Goal: Task Accomplishment & Management: Manage account settings

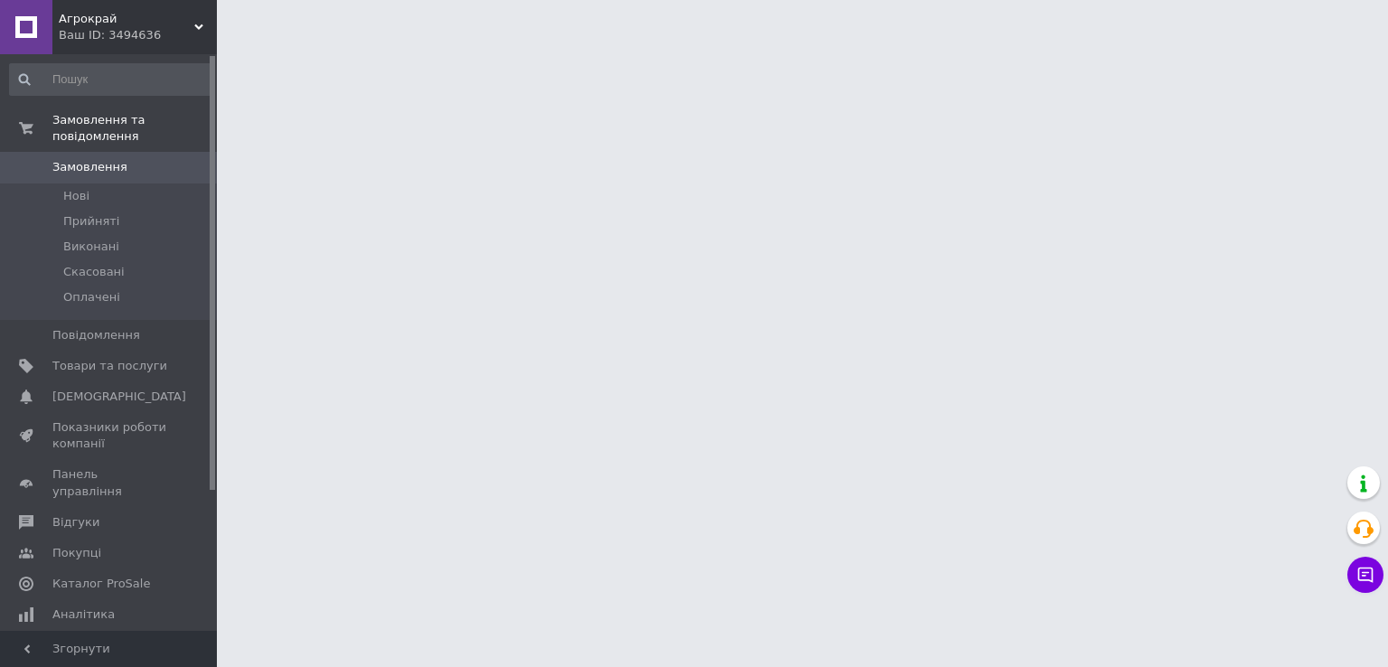
click at [1383, 45] on html "Агрокрай Ваш ID: 3494636 Сайт Агрокрай Кабінет покупця Перевірити стан системи …" at bounding box center [694, 22] width 1388 height 45
click at [1371, 570] on icon at bounding box center [1365, 574] width 15 height 15
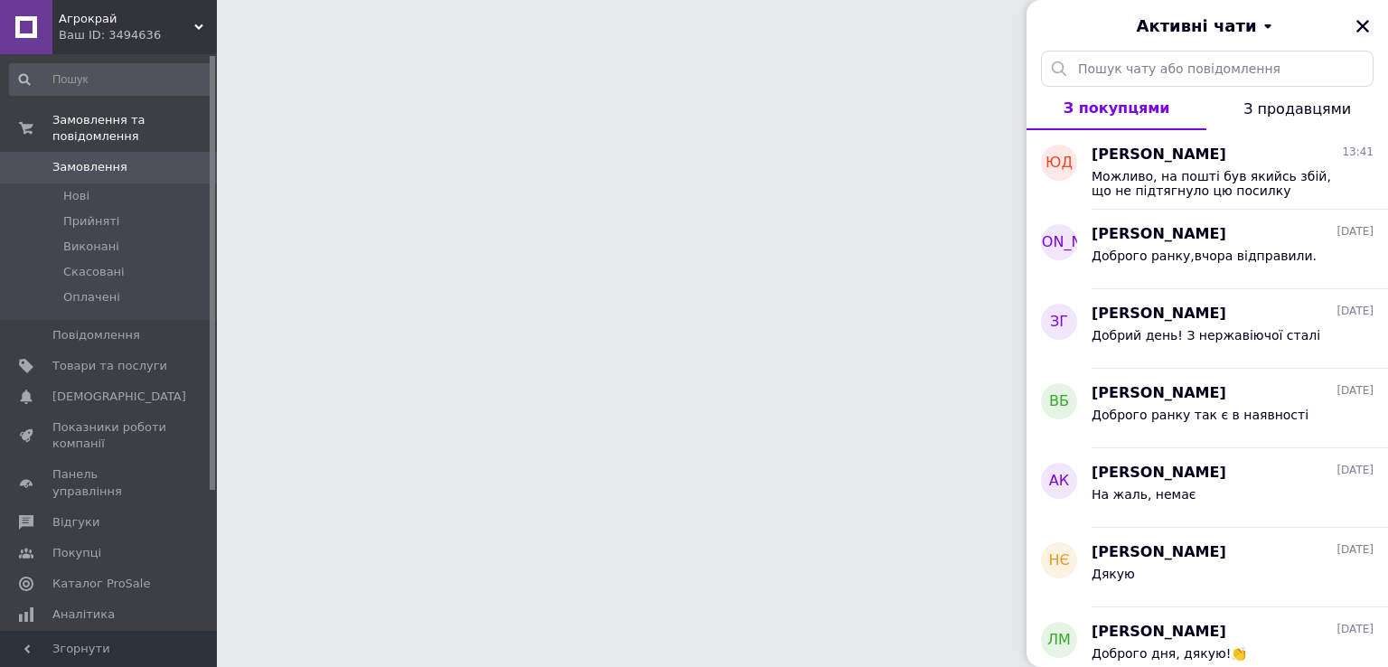
click at [1364, 23] on icon "Закрити" at bounding box center [1362, 26] width 13 height 13
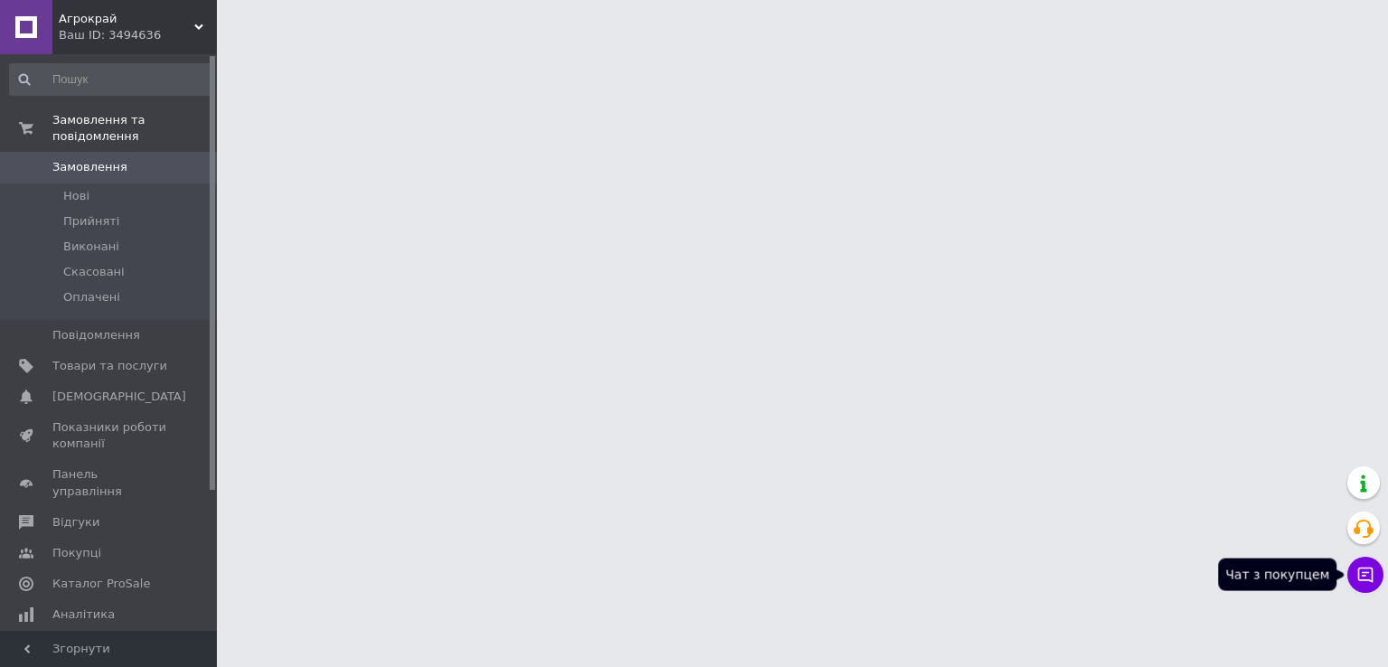
click at [1378, 579] on button "Чат з покупцем" at bounding box center [1365, 574] width 36 height 36
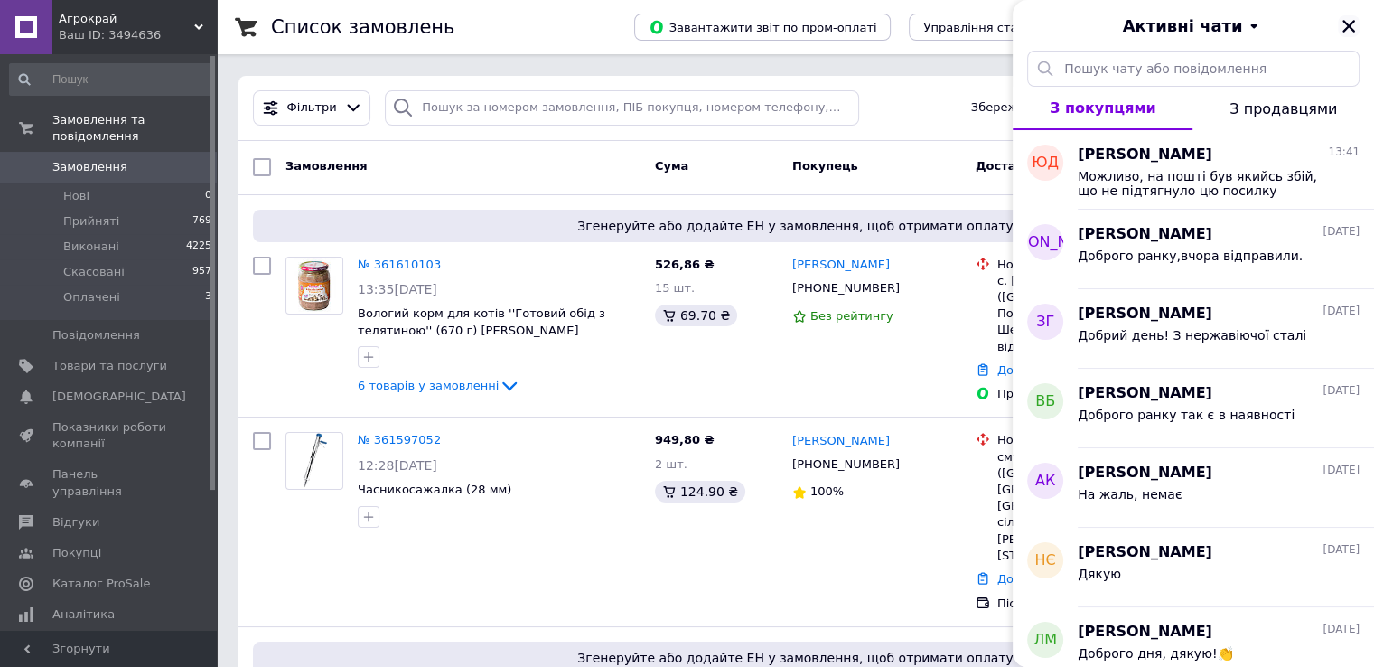
click at [1356, 28] on icon "Закрити" at bounding box center [1349, 26] width 16 height 16
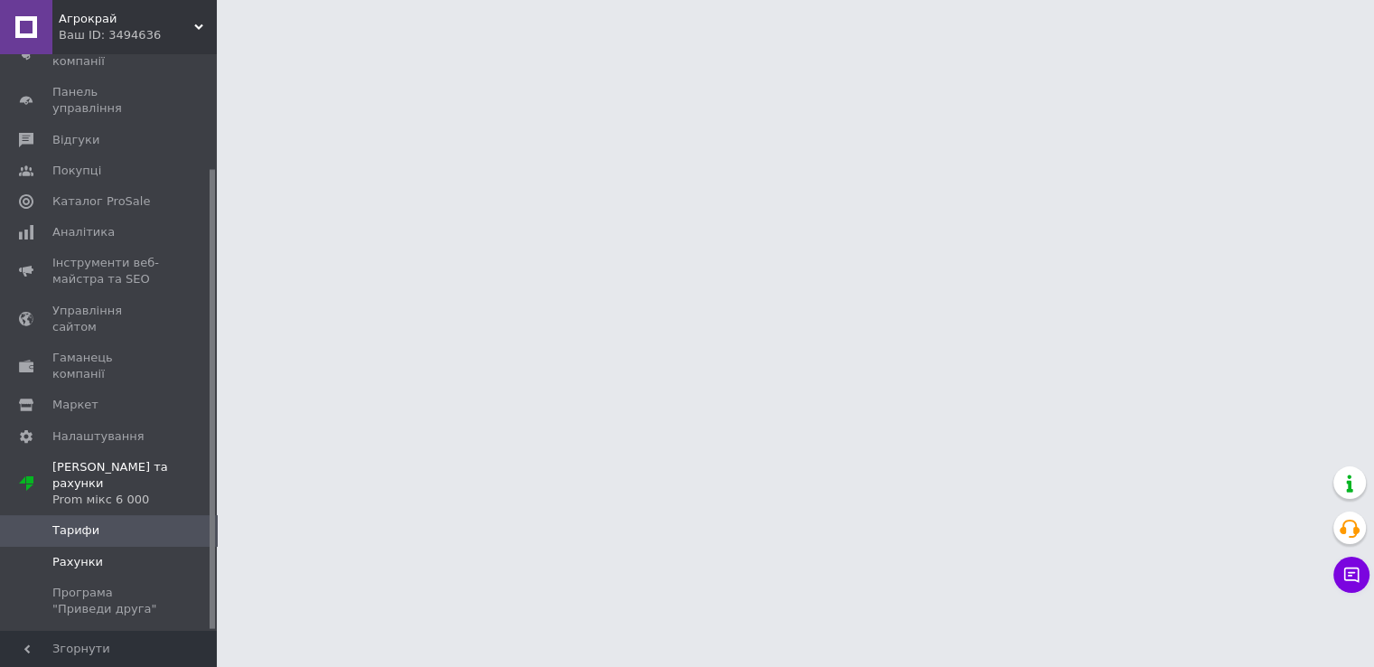
scroll to position [143, 0]
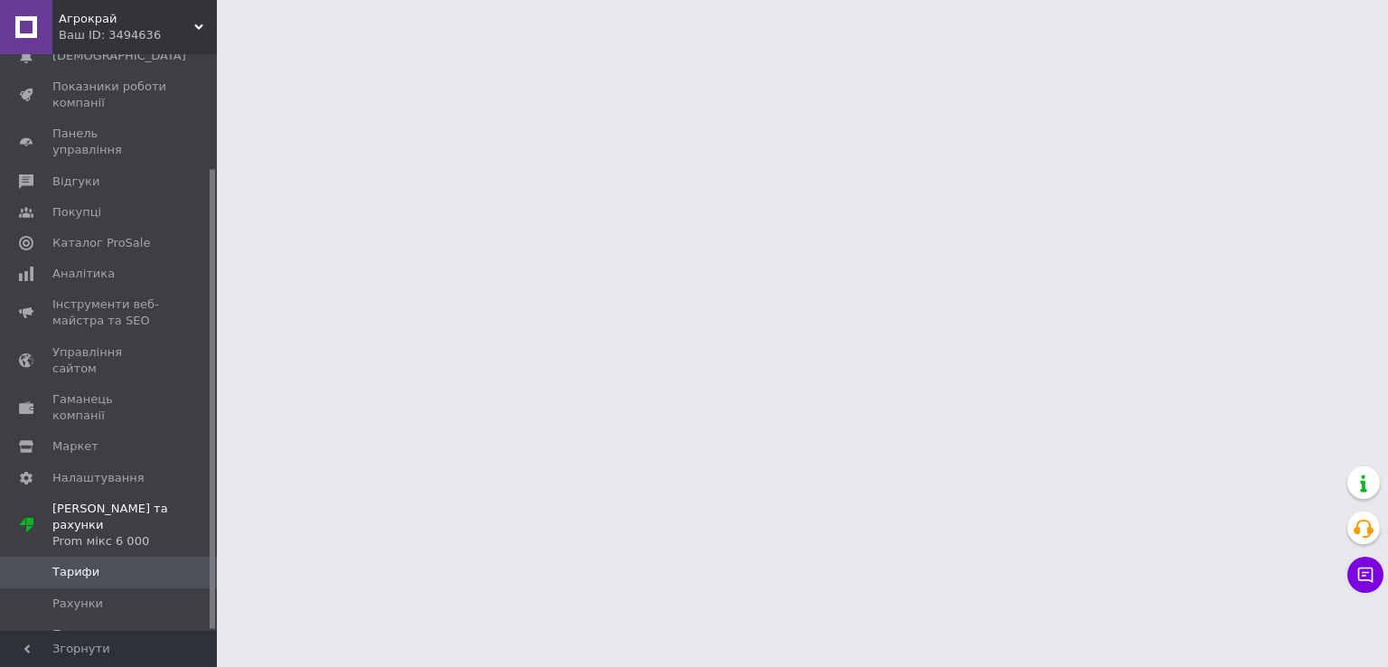
click at [148, 556] on link "Тарифи" at bounding box center [111, 571] width 222 height 31
click at [145, 595] on span "Рахунки" at bounding box center [109, 603] width 115 height 16
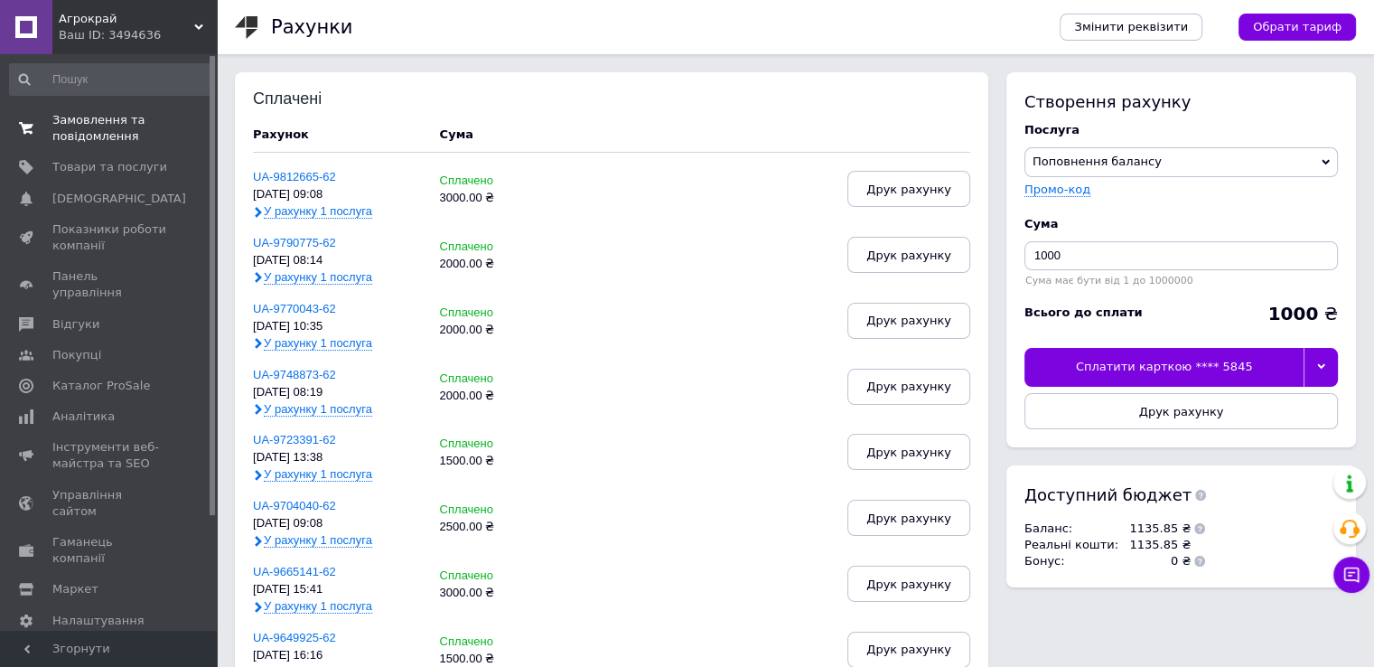
click at [135, 113] on span "Замовлення та повідомлення" at bounding box center [109, 128] width 115 height 33
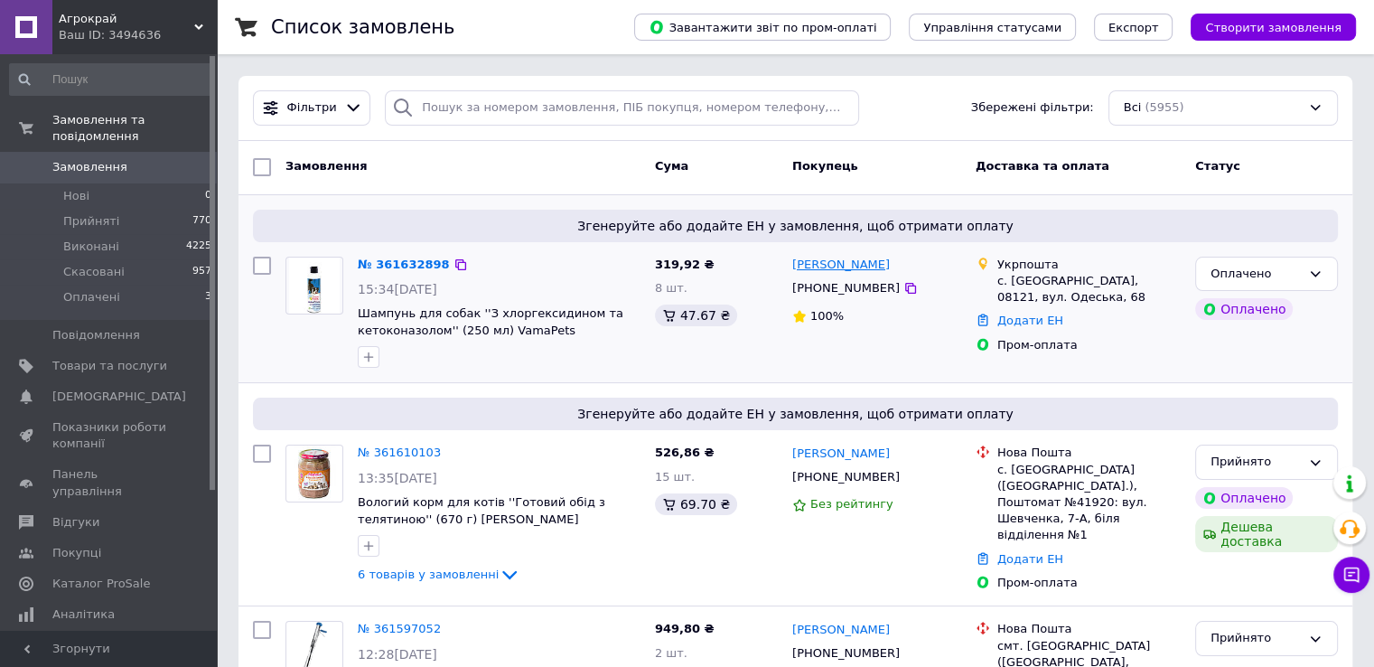
click at [824, 261] on link "[PERSON_NAME]" at bounding box center [841, 265] width 98 height 17
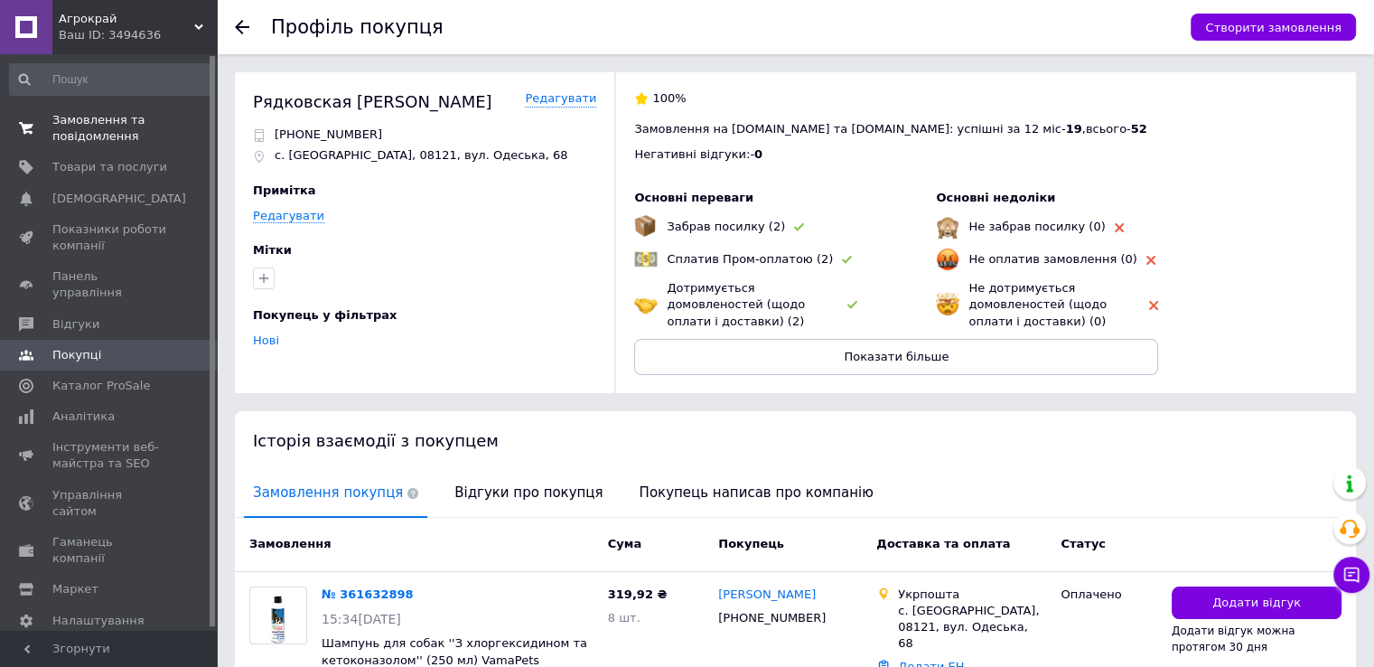
click at [145, 130] on span "Замовлення та повідомлення" at bounding box center [109, 128] width 115 height 33
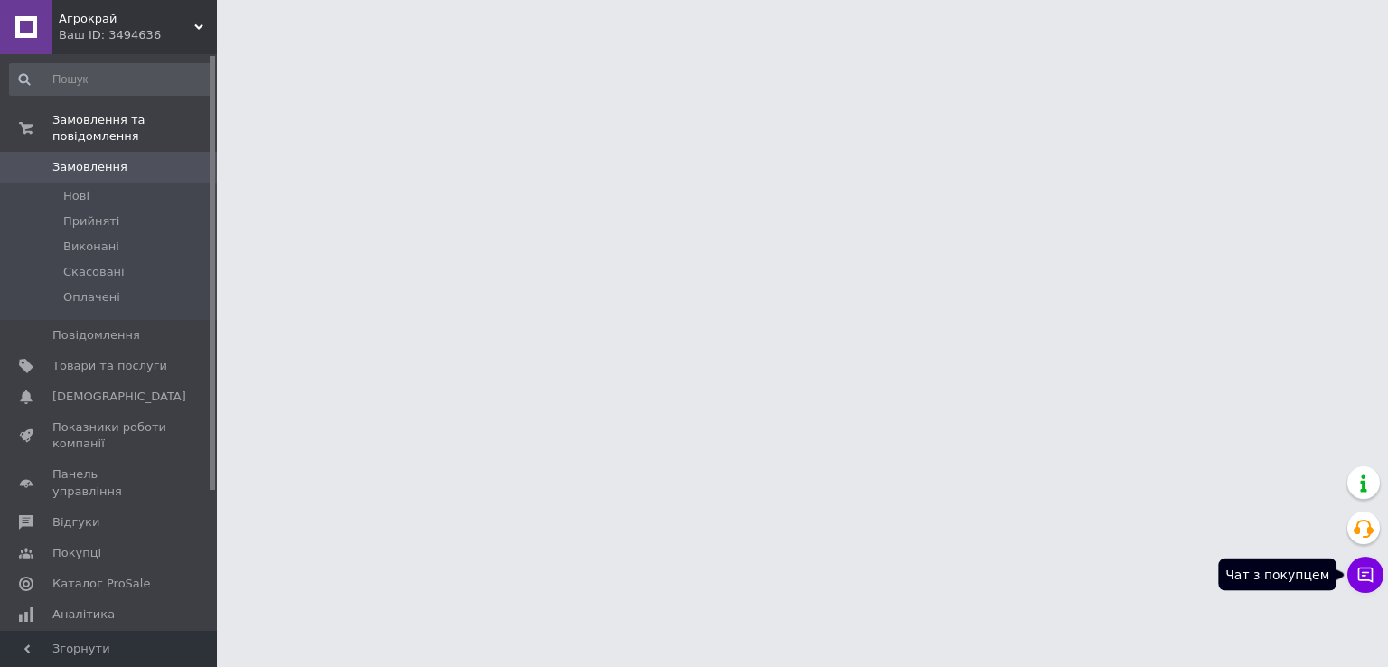
click at [1369, 579] on icon at bounding box center [1365, 575] width 18 height 18
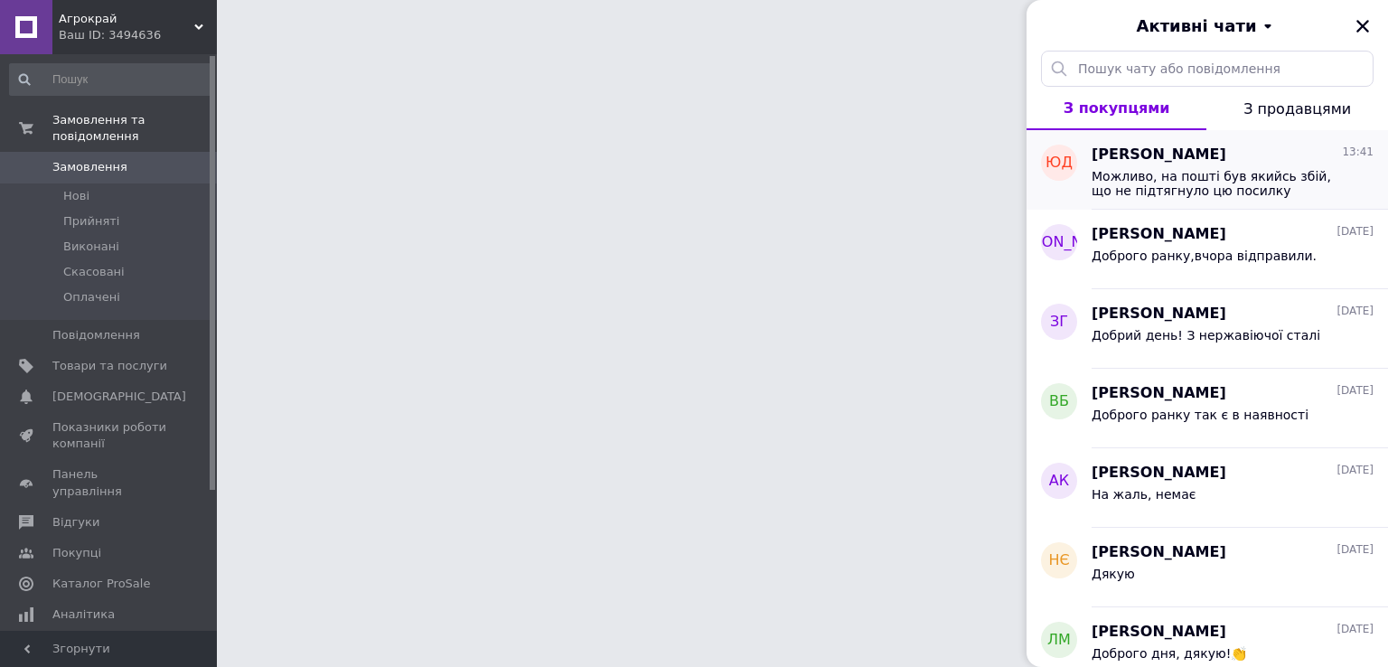
click at [1287, 166] on div "Можливо, на пошті був якийсь збій, що не підтягнуло цю посилку" at bounding box center [1232, 181] width 282 height 33
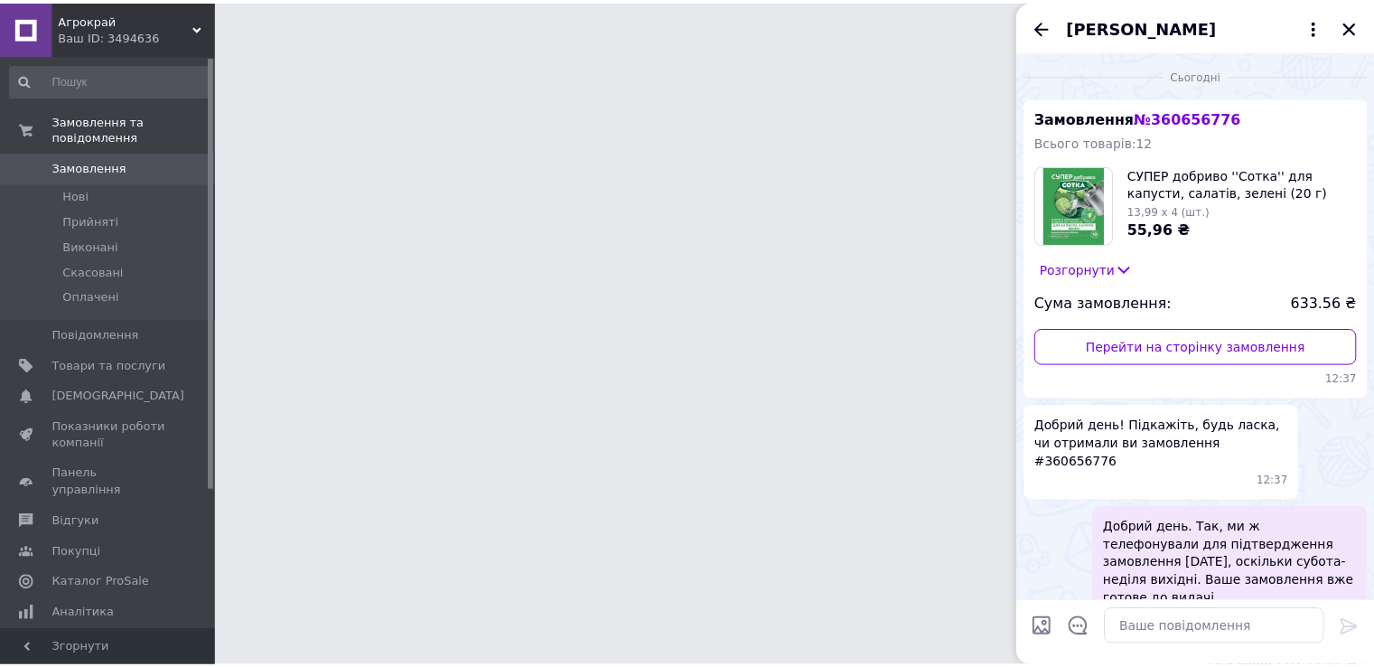
scroll to position [436, 0]
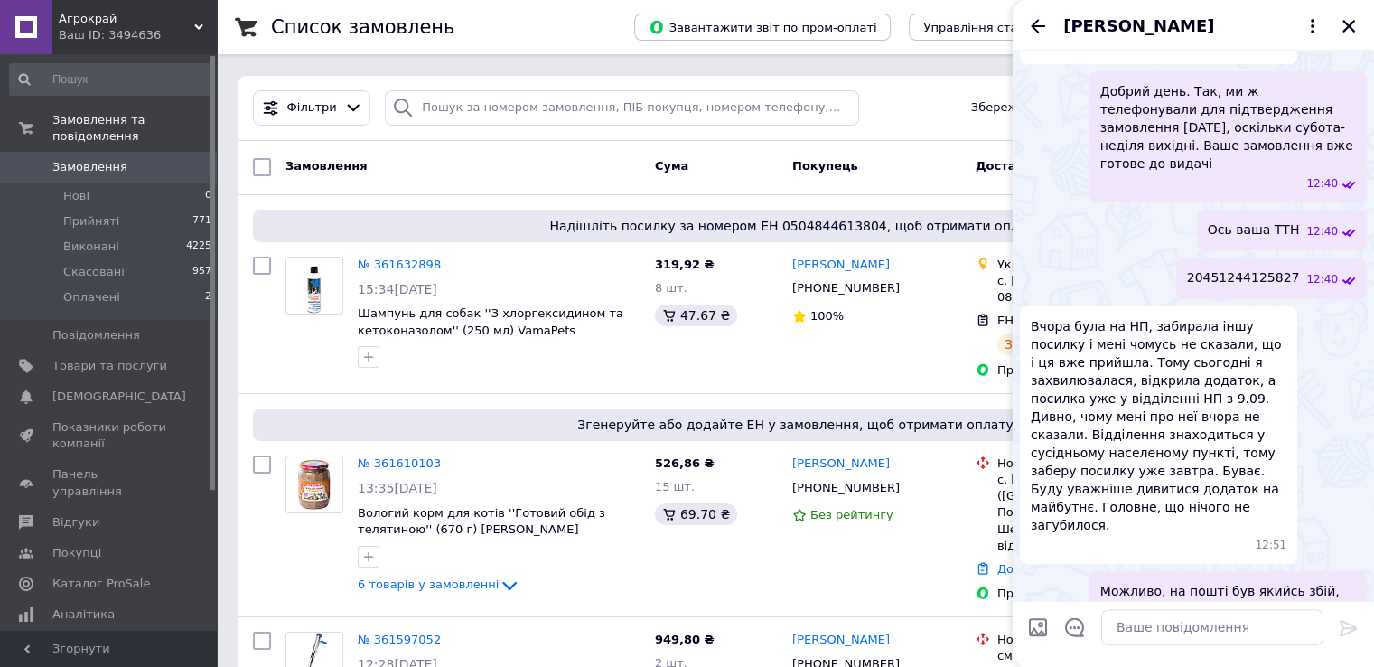
drag, startPoint x: 1046, startPoint y: 29, endPoint x: 1084, endPoint y: 50, distance: 43.3
click at [1075, 54] on div "Юлія Дорошенко Сьогодні Замовлення № 360656776 Всього товарів: 12 СУПЕР добриво…" at bounding box center [1193, 333] width 361 height 667
click at [1102, 23] on span "[PERSON_NAME]" at bounding box center [1138, 25] width 151 height 23
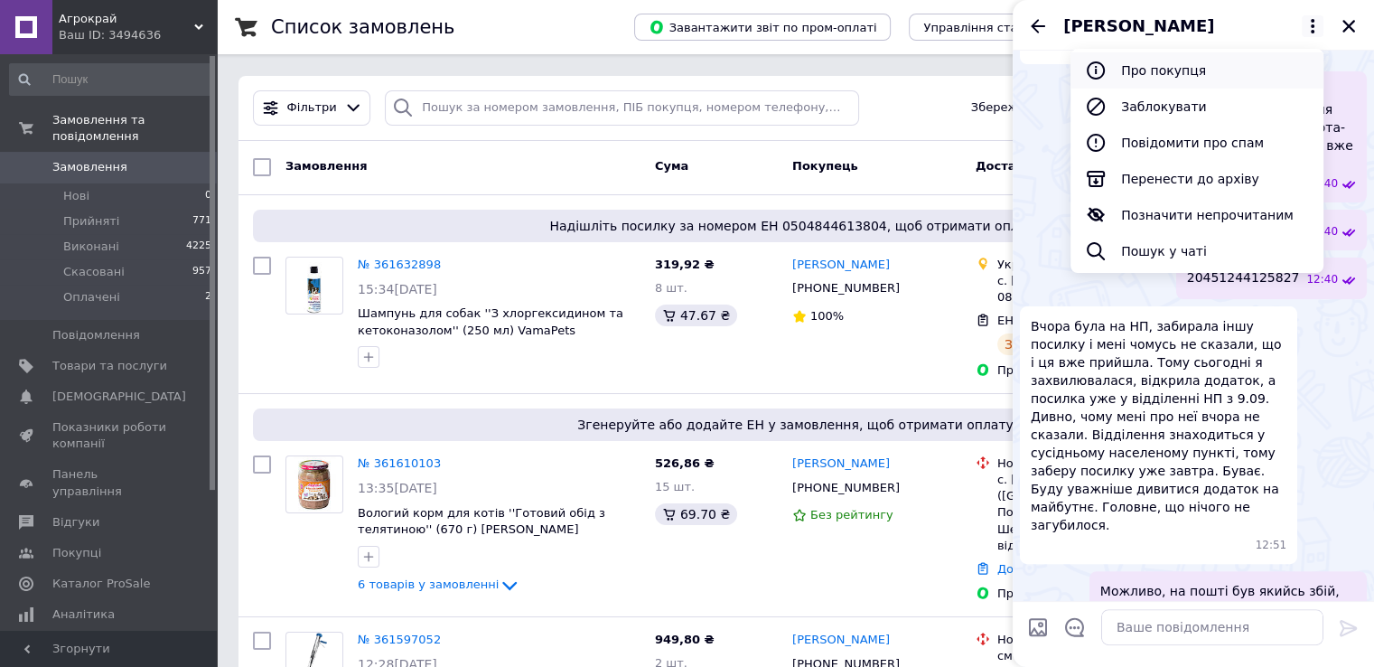
click at [1164, 79] on button "Про покупця" at bounding box center [1196, 70] width 253 height 36
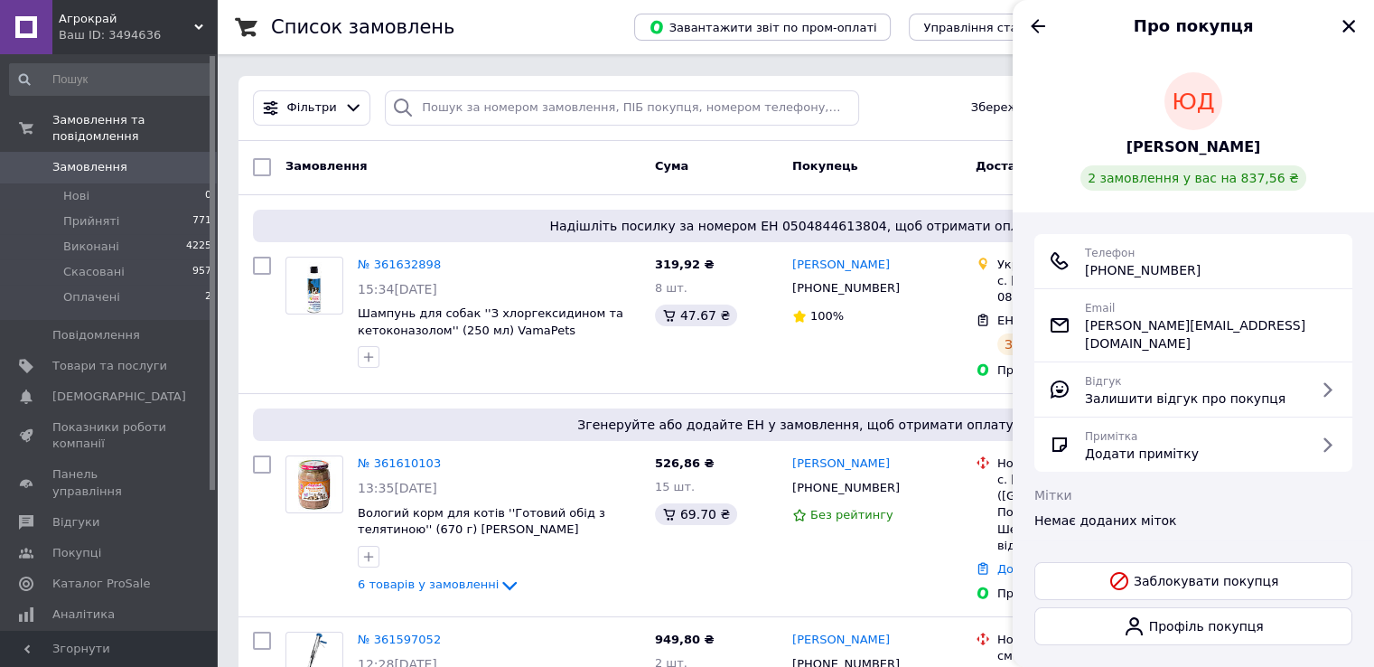
click at [1205, 149] on span "[PERSON_NAME]" at bounding box center [1193, 147] width 135 height 21
click at [1044, 24] on icon "Назад" at bounding box center [1038, 26] width 22 height 22
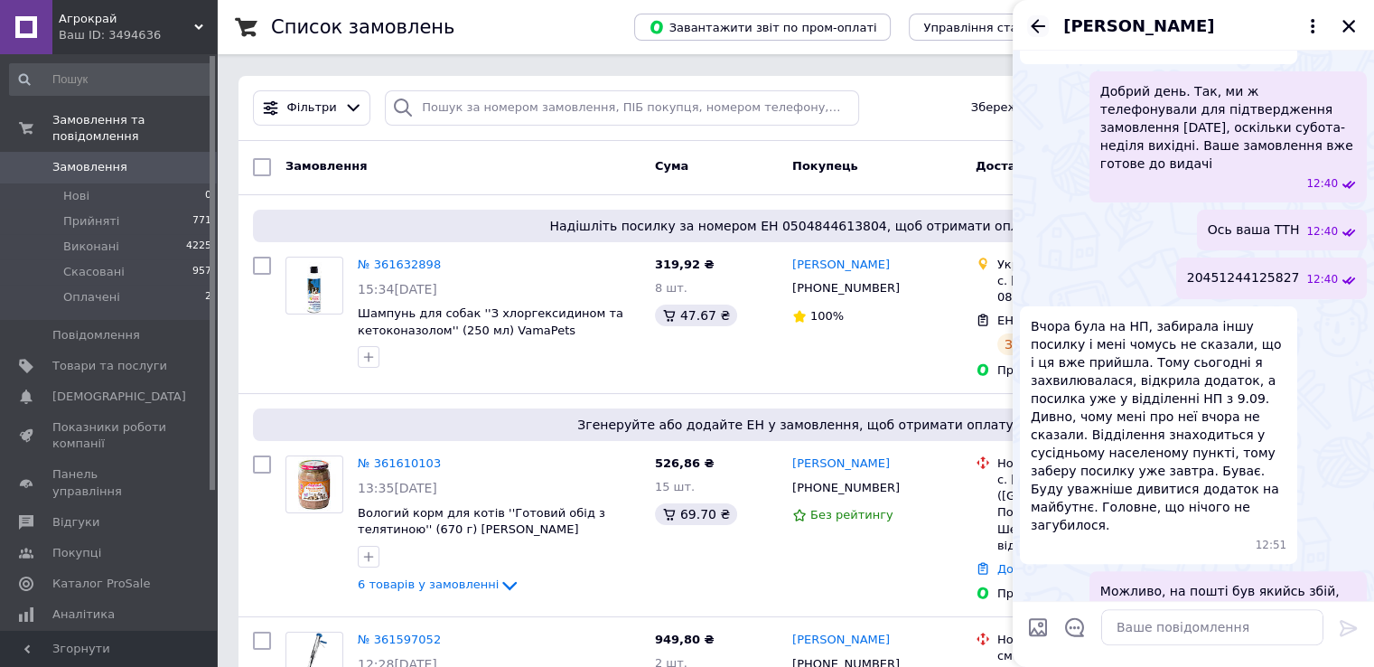
click at [1027, 25] on icon "Назад" at bounding box center [1038, 26] width 22 height 22
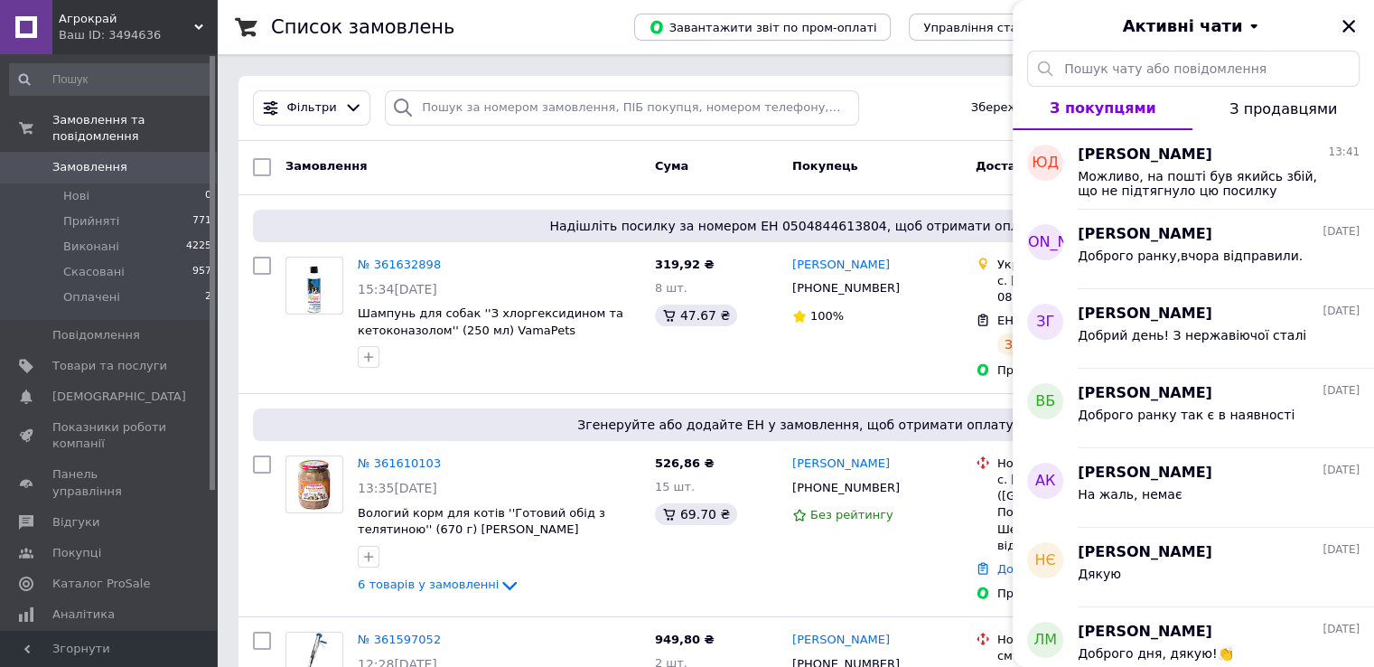
click at [1348, 33] on icon "Закрити" at bounding box center [1349, 26] width 16 height 16
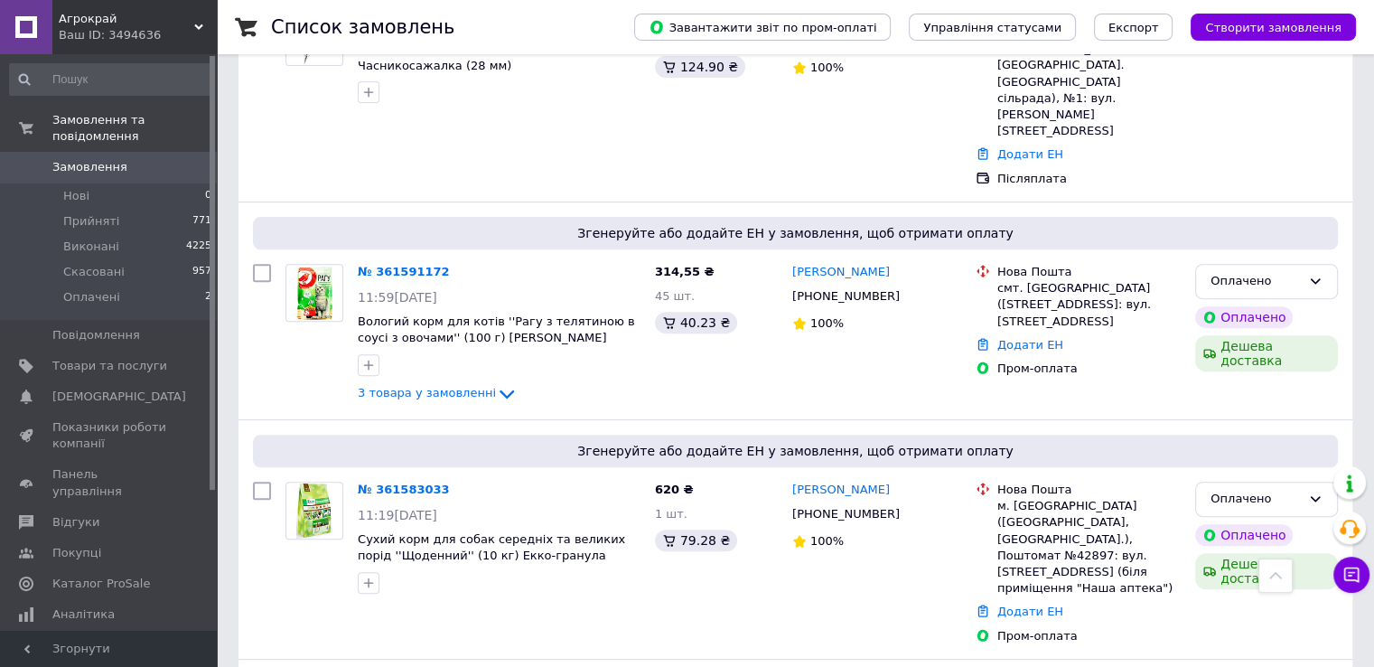
scroll to position [632, 0]
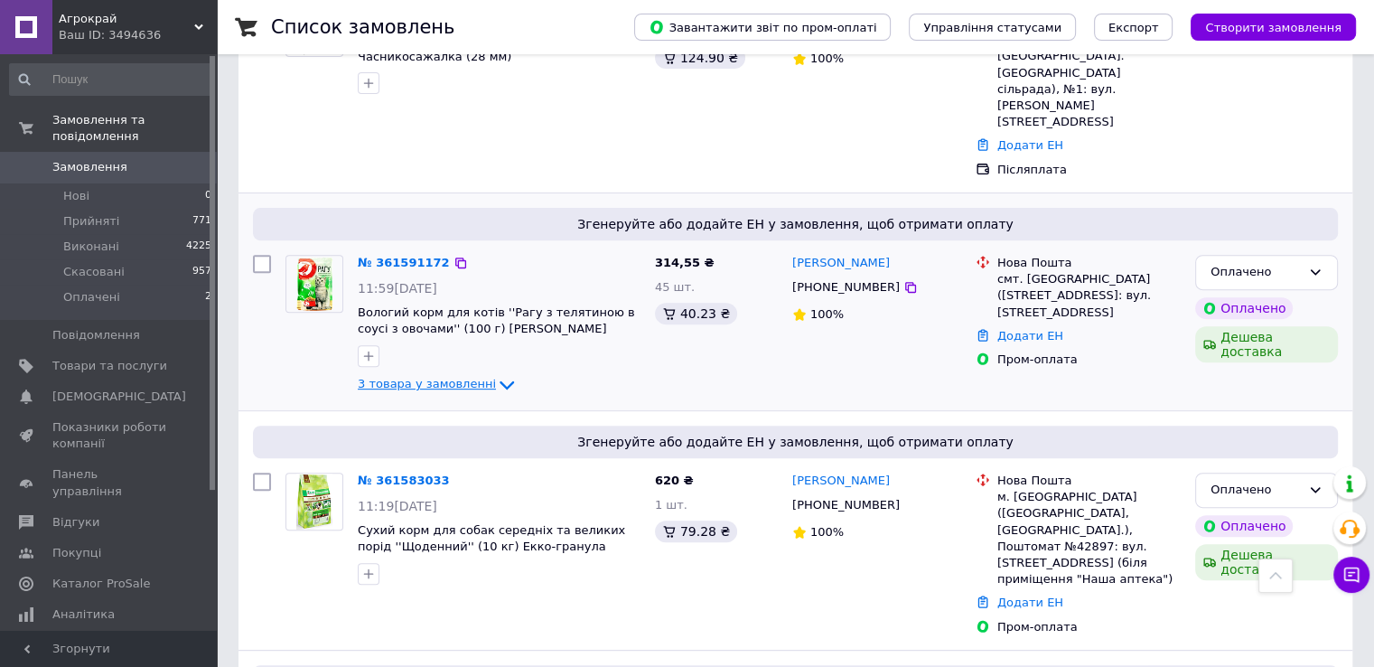
click at [496, 374] on icon at bounding box center [507, 385] width 22 height 22
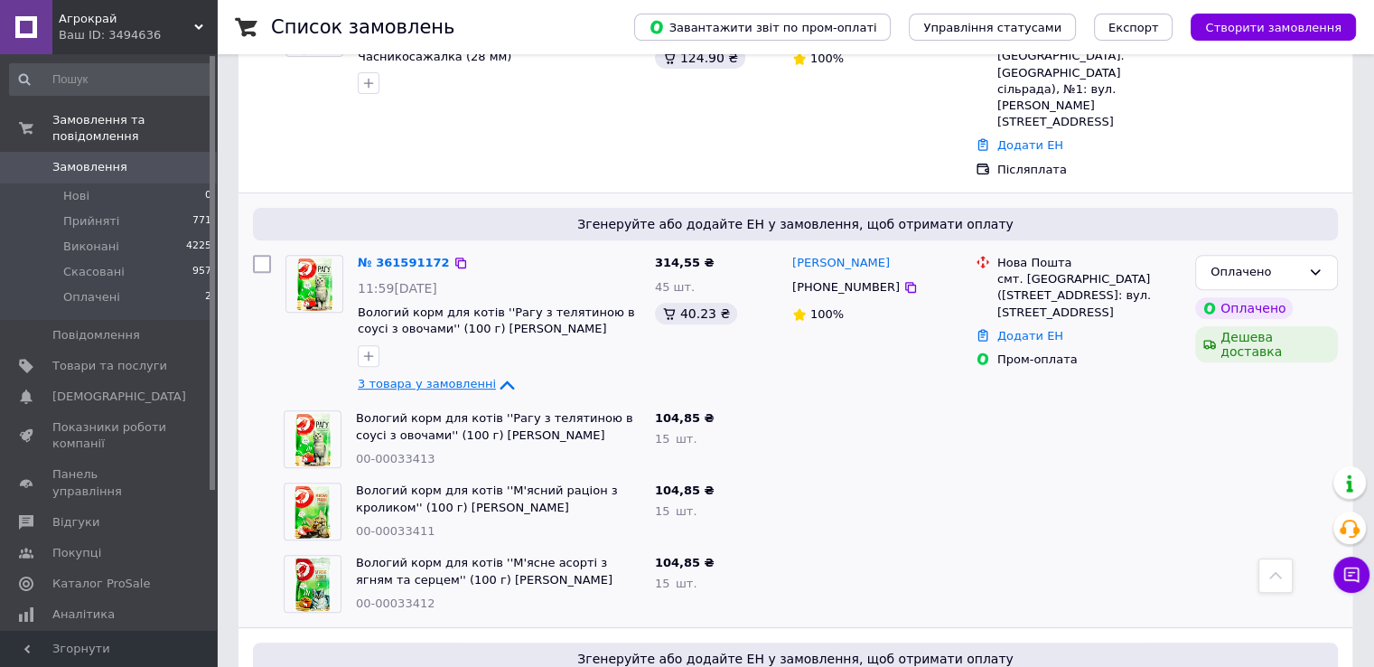
click at [496, 374] on icon at bounding box center [507, 385] width 22 height 22
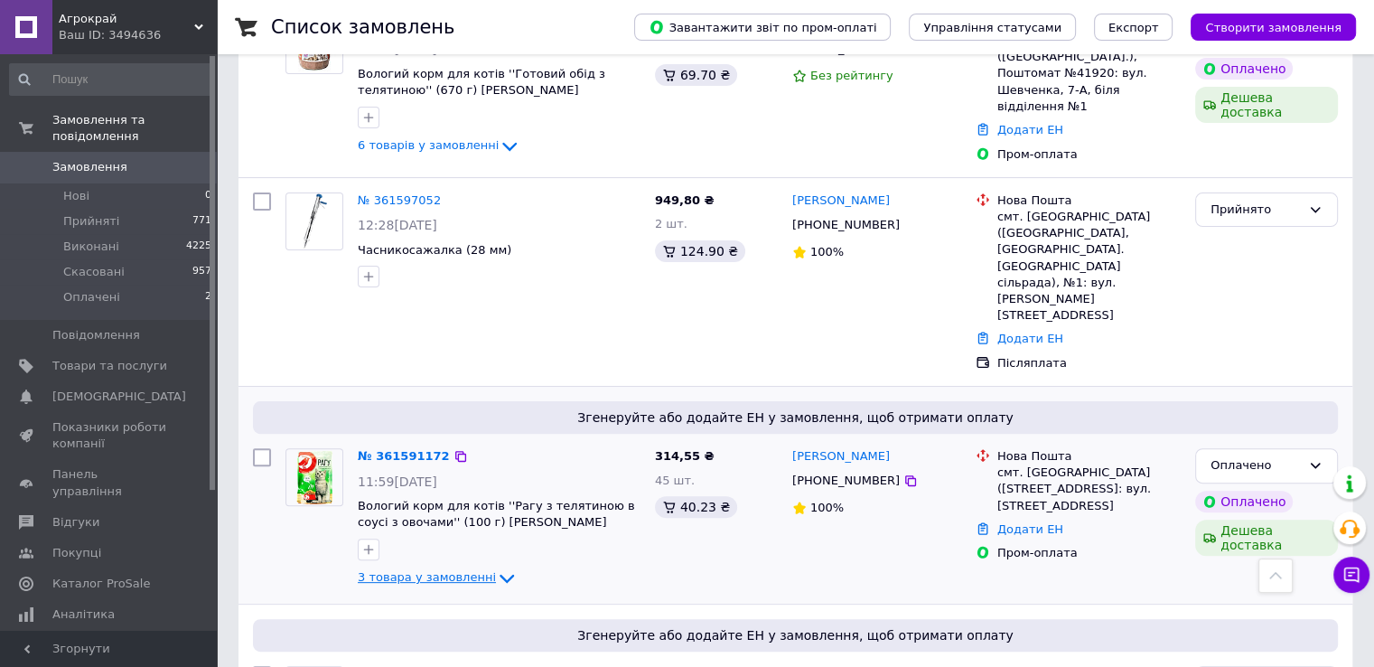
scroll to position [181, 0]
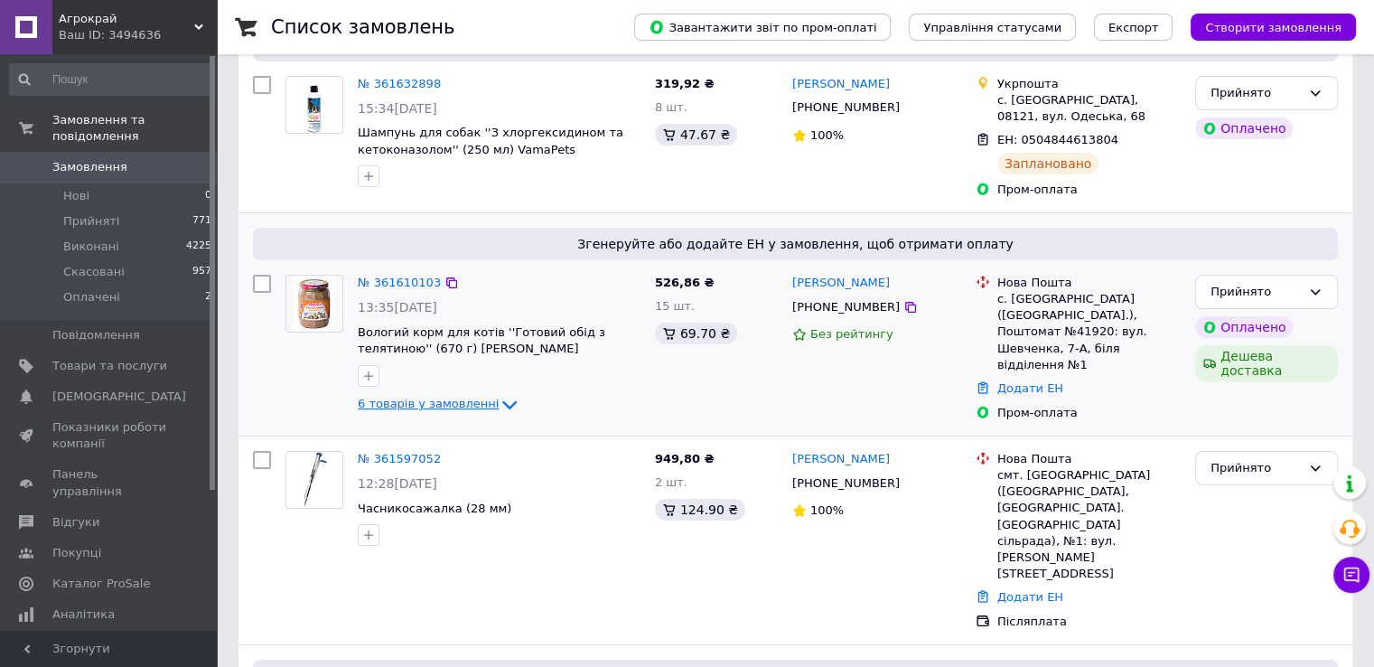
click at [499, 401] on icon at bounding box center [510, 405] width 22 height 22
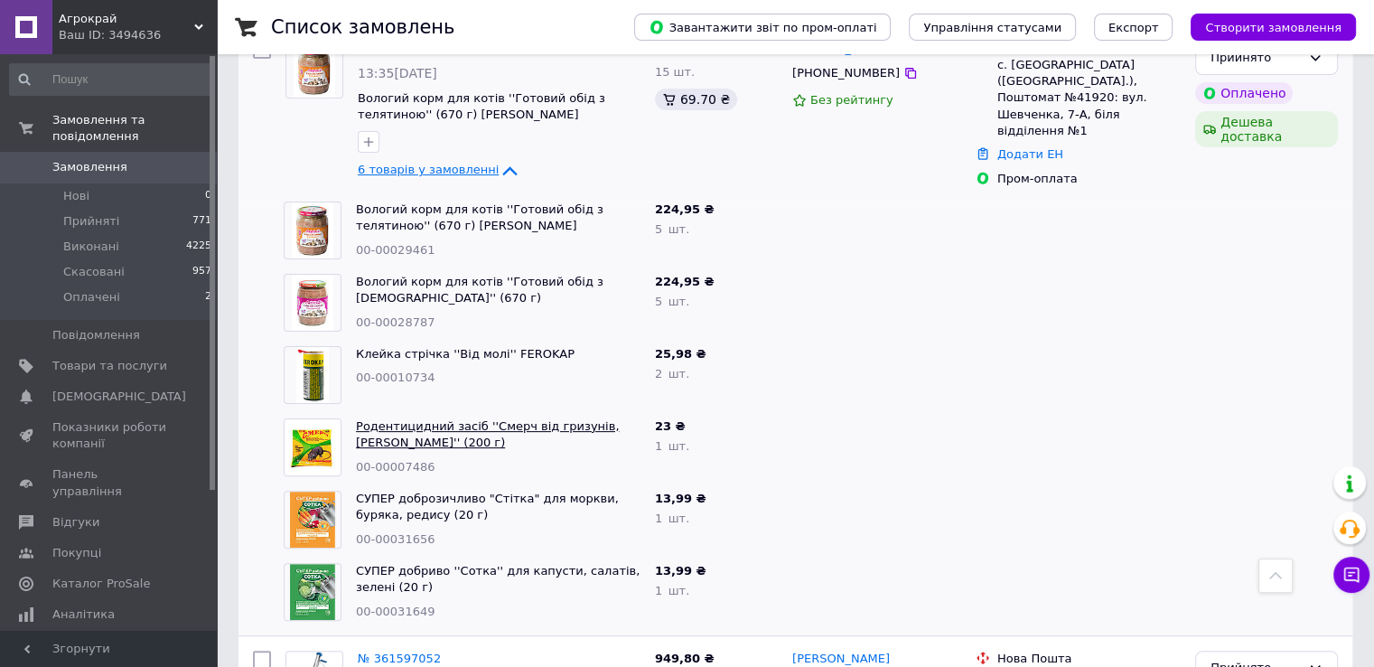
scroll to position [452, 0]
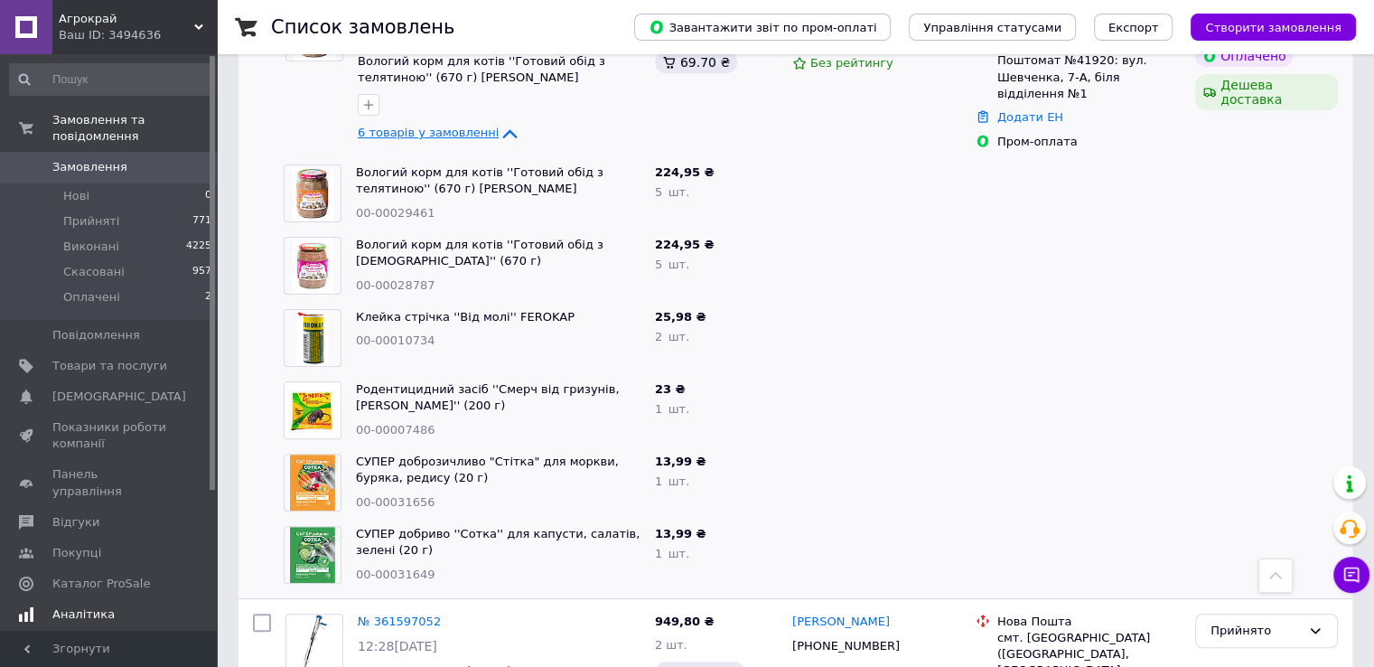
click at [67, 606] on span "Аналітика" at bounding box center [83, 614] width 62 height 16
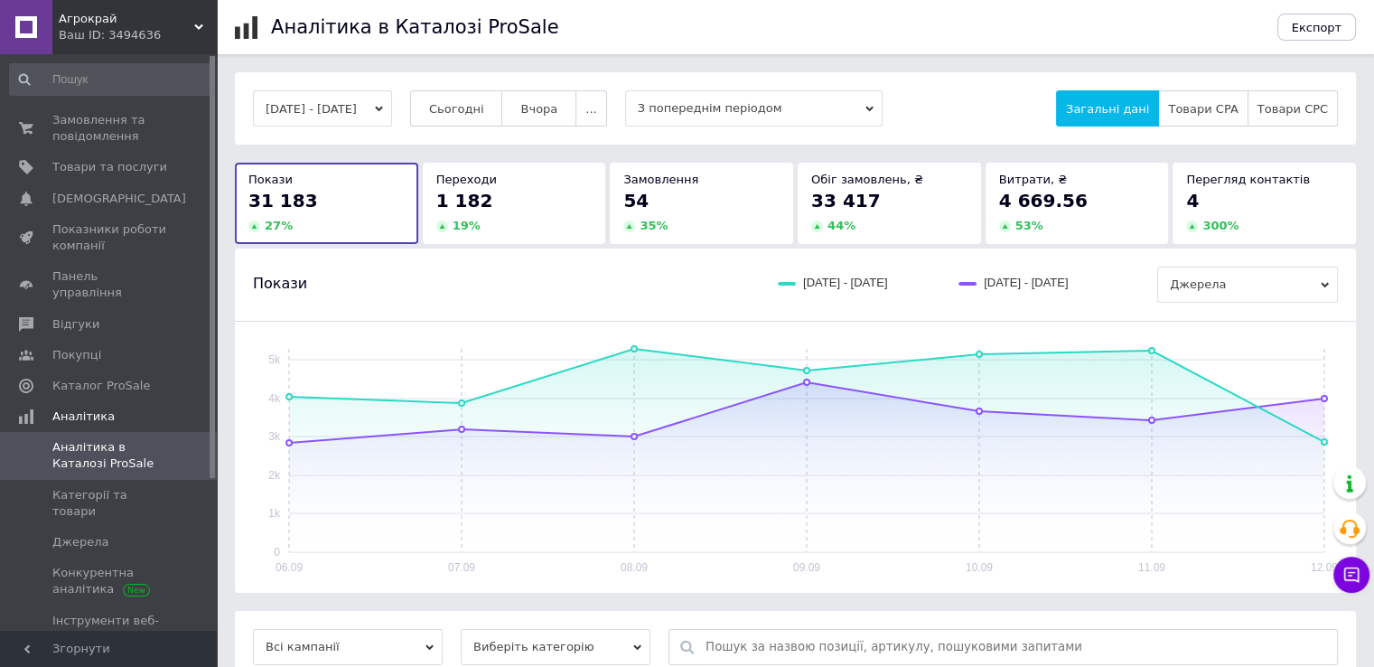
click at [343, 99] on button "06.09.2025 - 12.09.2025" at bounding box center [322, 108] width 139 height 36
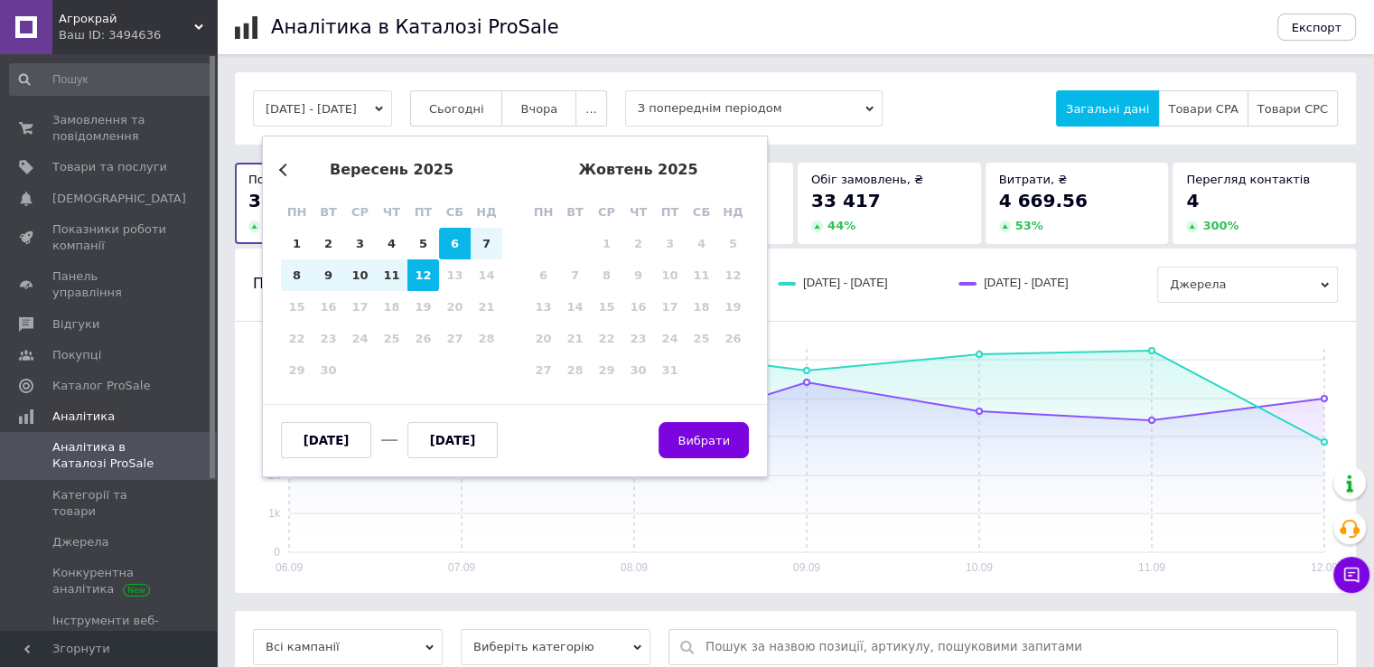
click at [276, 166] on div "Previous Month вересень 2025 пн вт ср чт пт сб нд 1 2 3 4 5 6 7 8 9 10 11 12 13…" at bounding box center [515, 306] width 506 height 341
click at [285, 172] on button "Previous Month" at bounding box center [285, 170] width 13 height 13
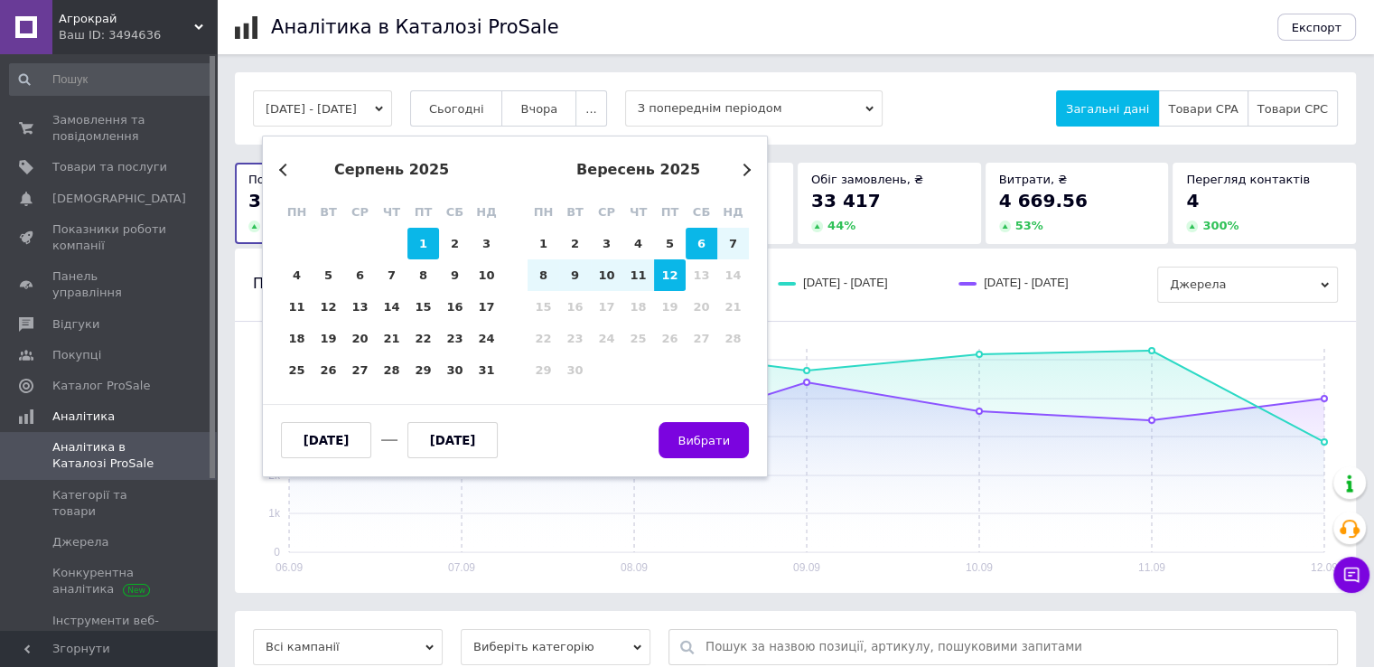
click at [415, 239] on div "1" at bounding box center [423, 244] width 32 height 32
type input "01.08.2025"
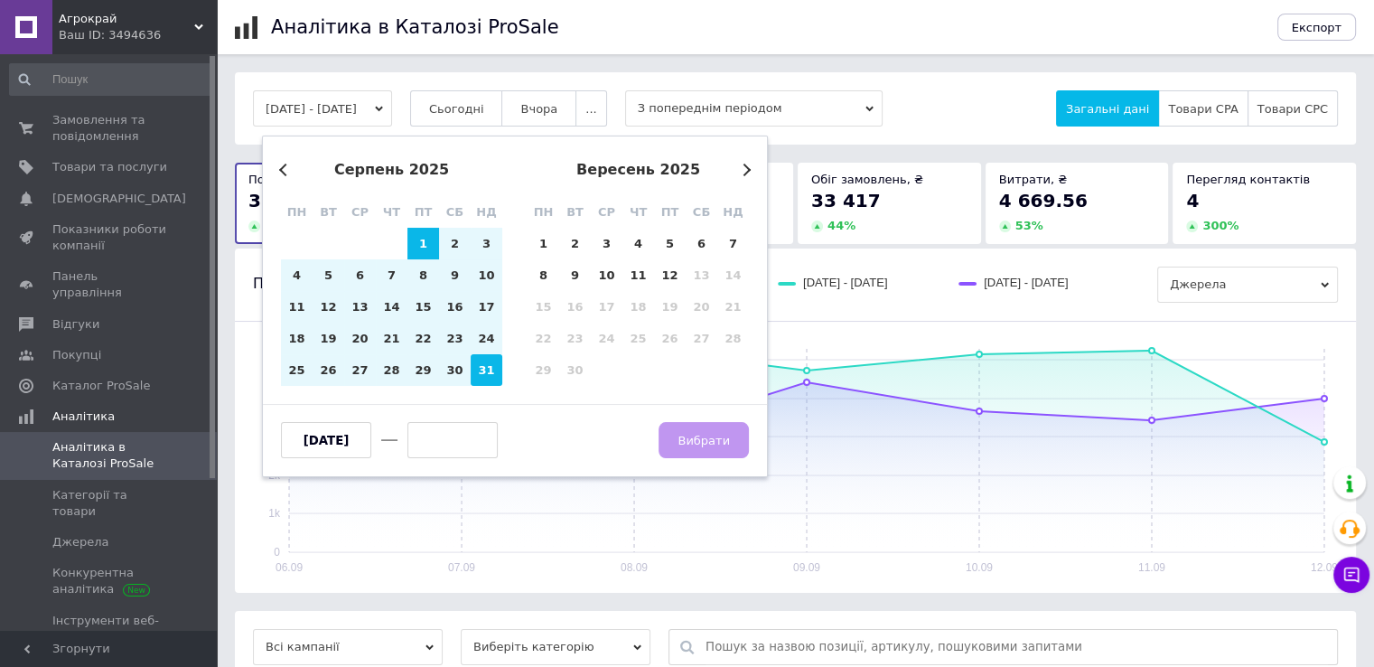
click at [483, 369] on div "31" at bounding box center [487, 370] width 32 height 32
type input "31.08.2025"
click at [690, 435] on span "Вибрати" at bounding box center [704, 441] width 52 height 14
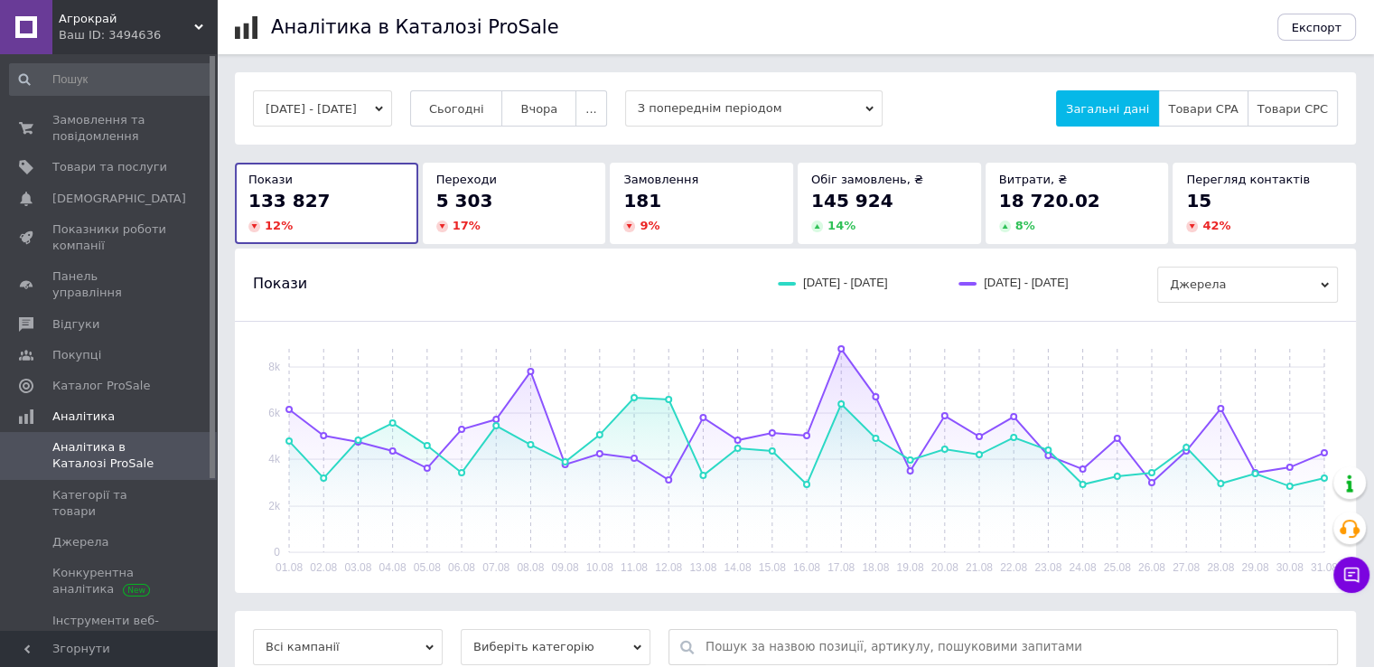
click at [808, 120] on span "З попереднім періодом" at bounding box center [753, 108] width 257 height 36
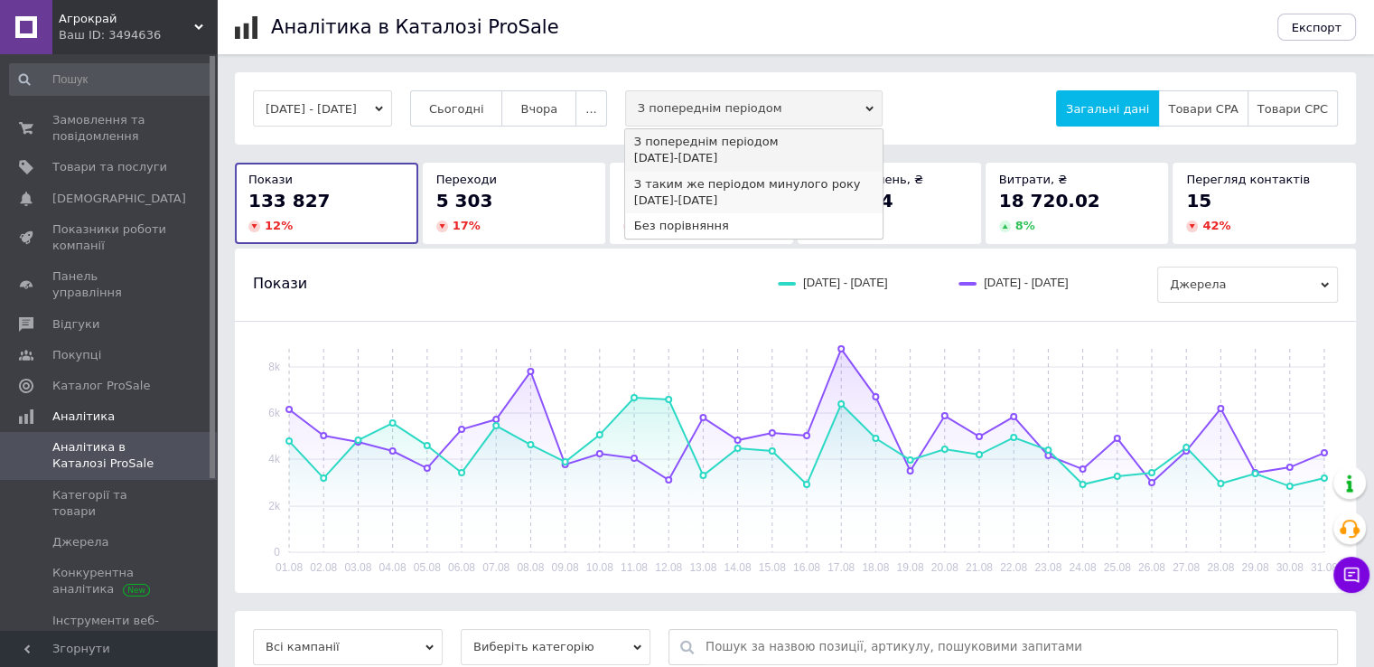
click at [784, 181] on div "З таким же періодом минулого року" at bounding box center [753, 184] width 239 height 16
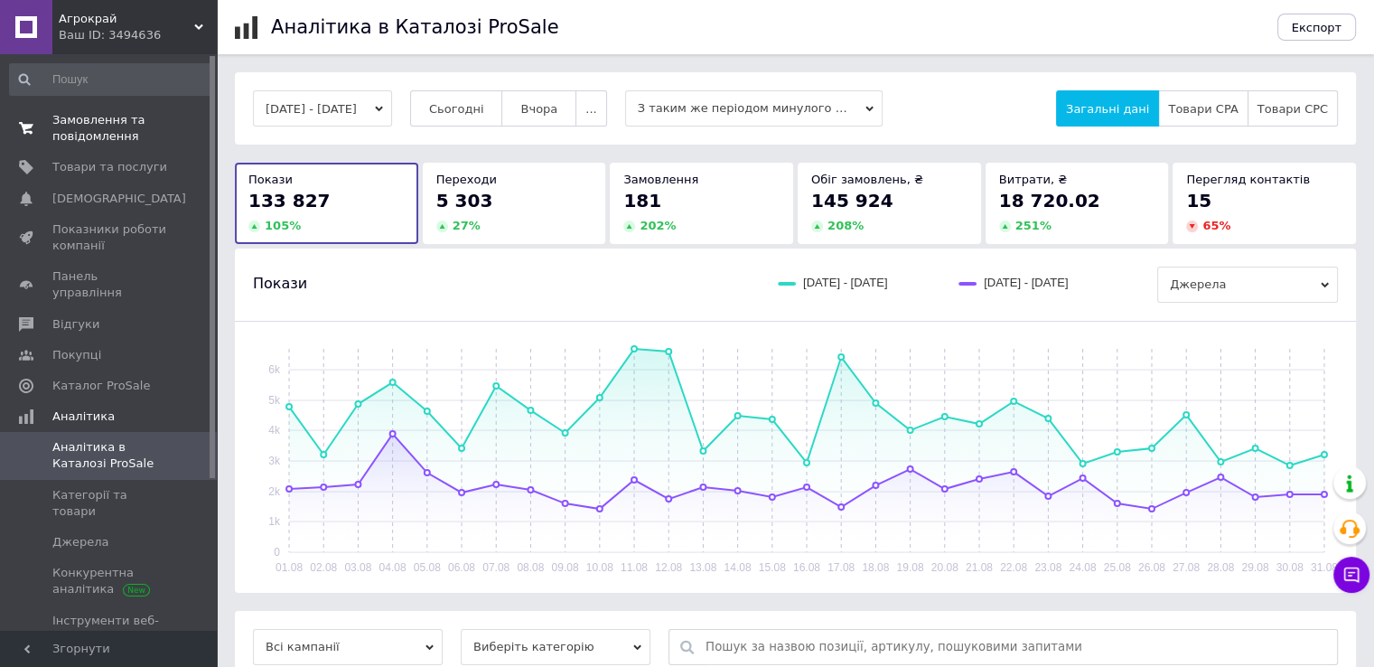
click at [116, 135] on span "Замовлення та повідомлення" at bounding box center [109, 128] width 115 height 33
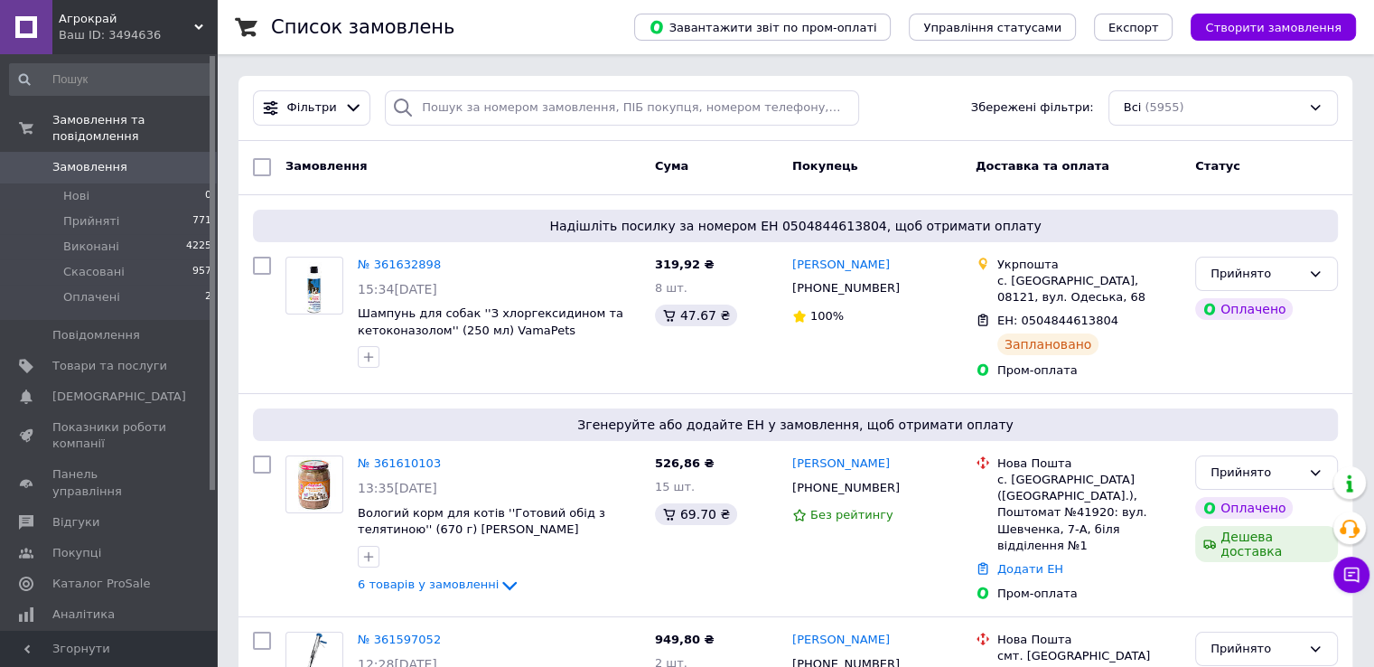
click at [1362, 576] on button "Чат з покупцем" at bounding box center [1351, 574] width 36 height 36
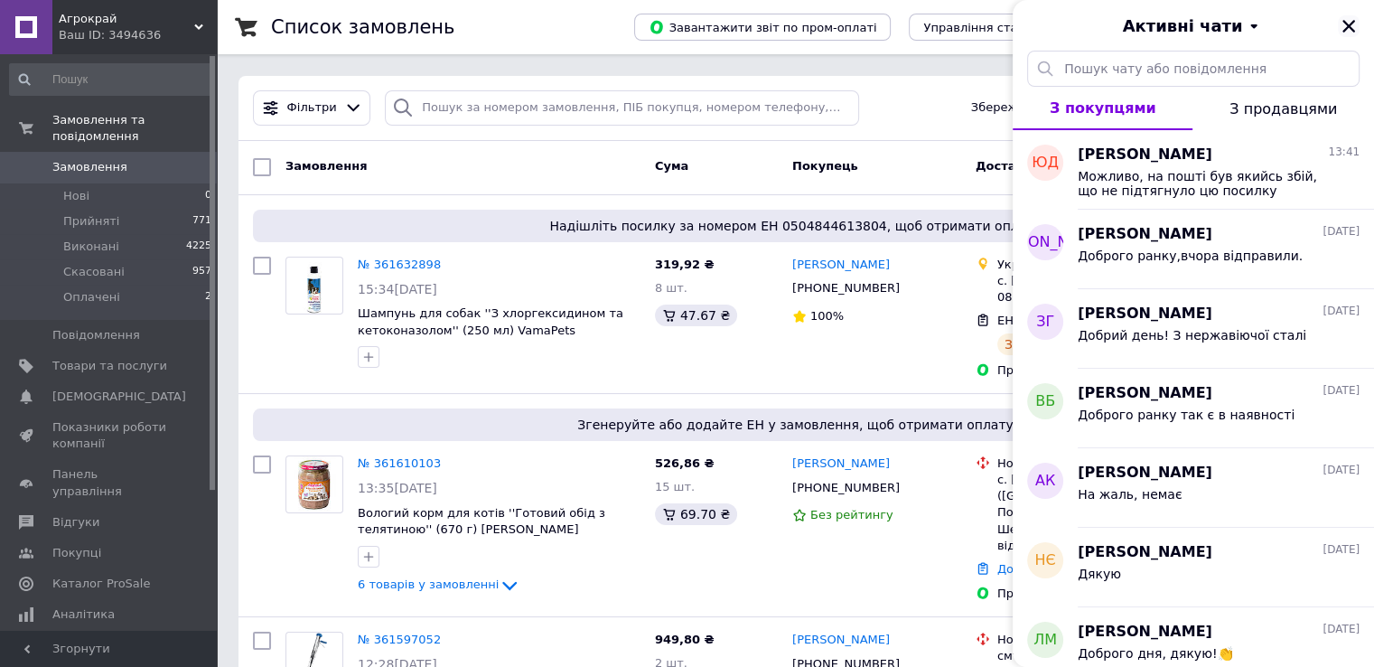
click at [1349, 21] on icon "Закрити" at bounding box center [1349, 26] width 16 height 16
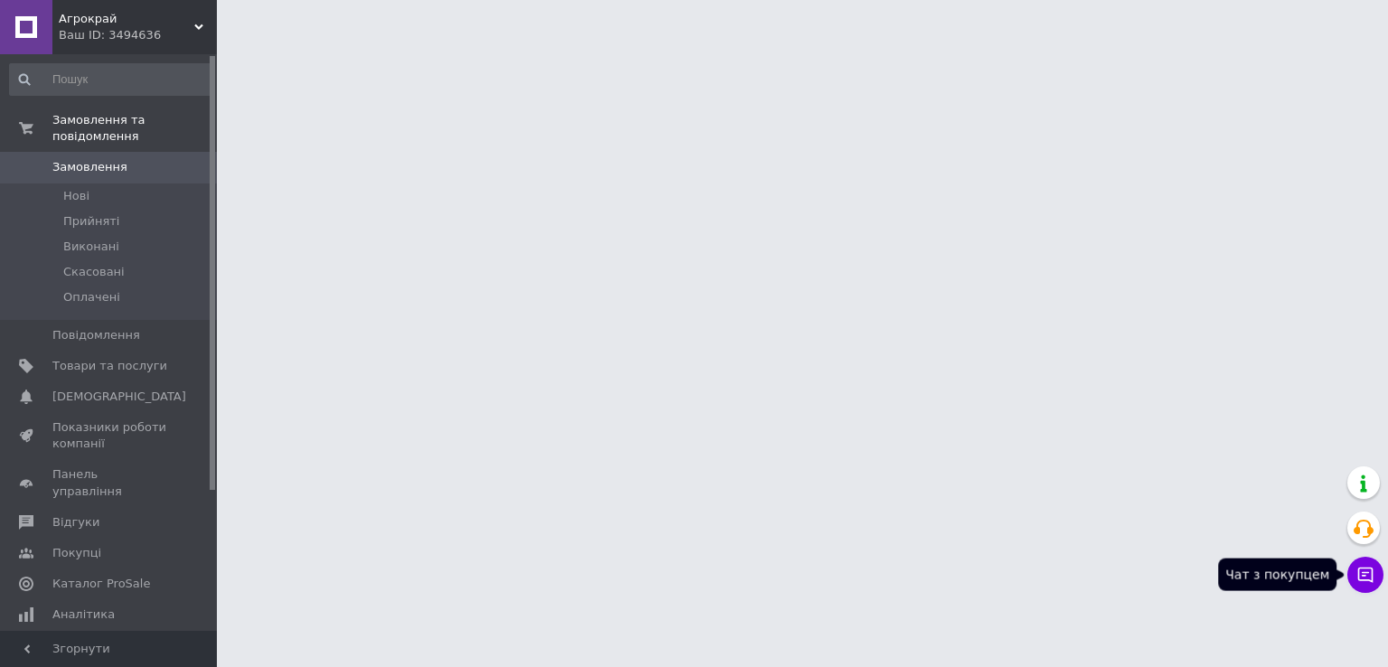
click at [1358, 583] on button "Чат з покупцем" at bounding box center [1365, 574] width 36 height 36
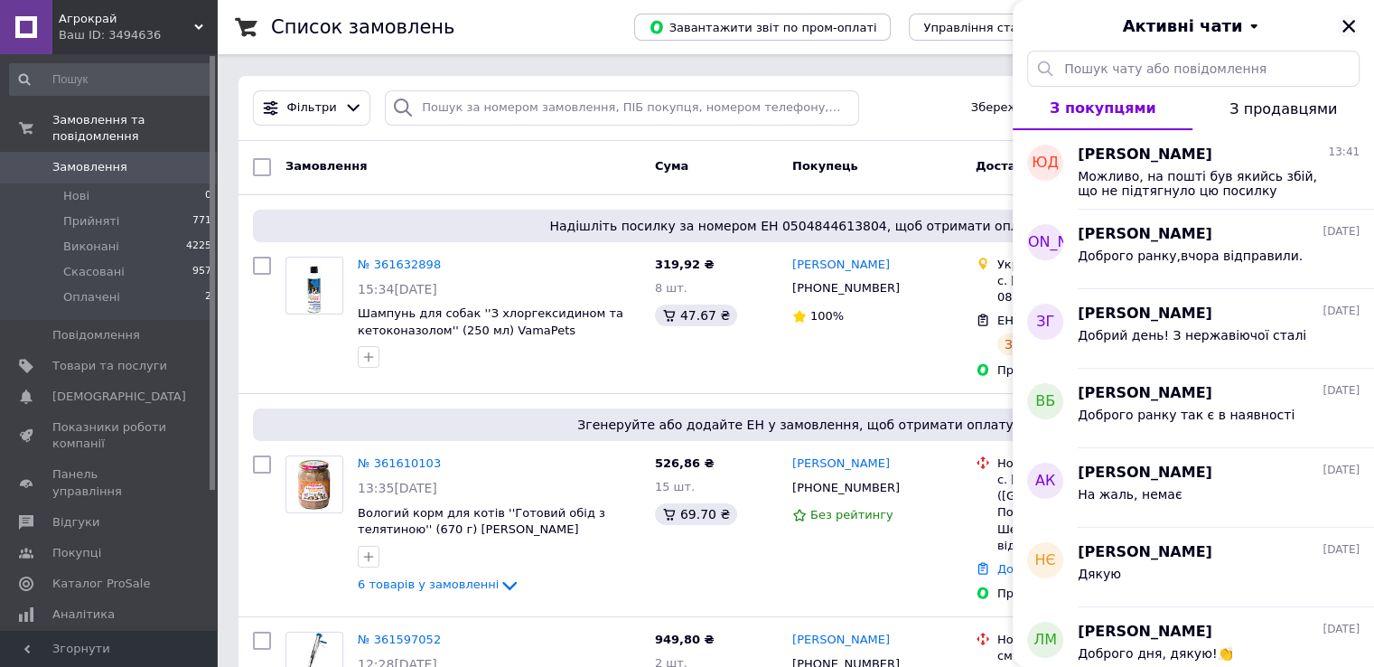
click at [1358, 27] on button "Закрити" at bounding box center [1349, 26] width 22 height 22
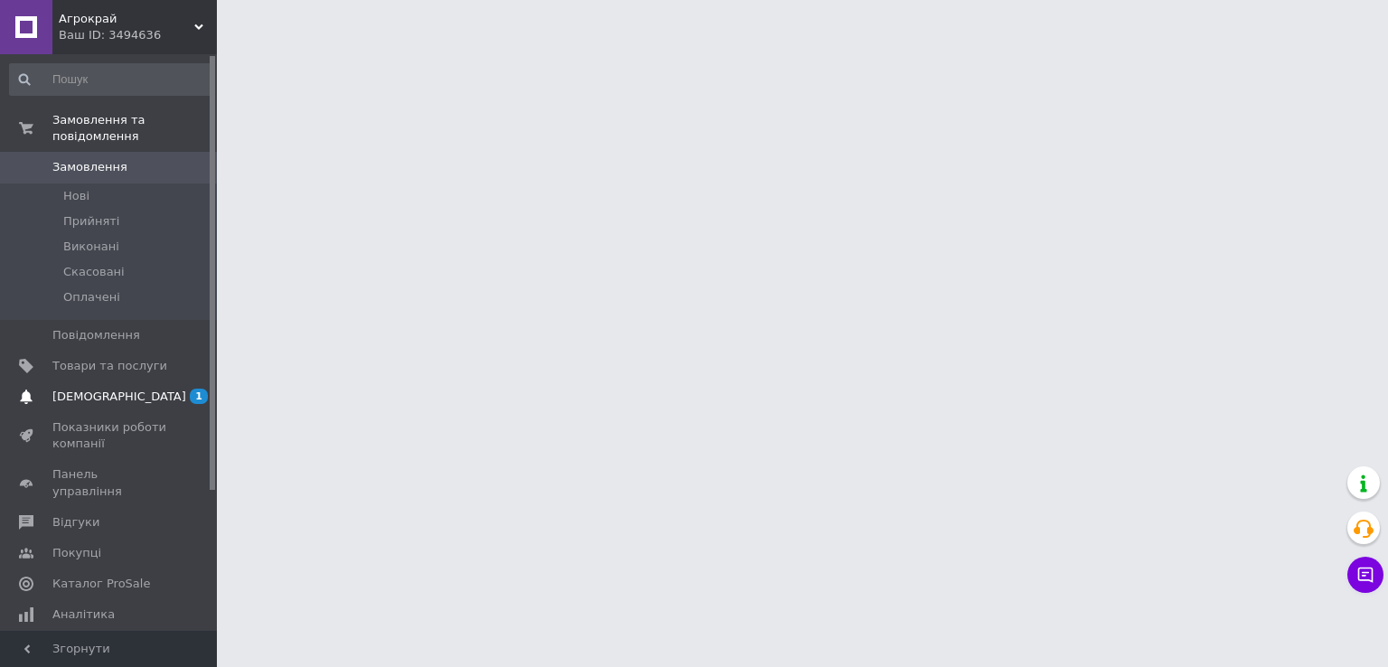
click at [200, 381] on link "[DEMOGRAPHIC_DATA] 1 0" at bounding box center [111, 396] width 222 height 31
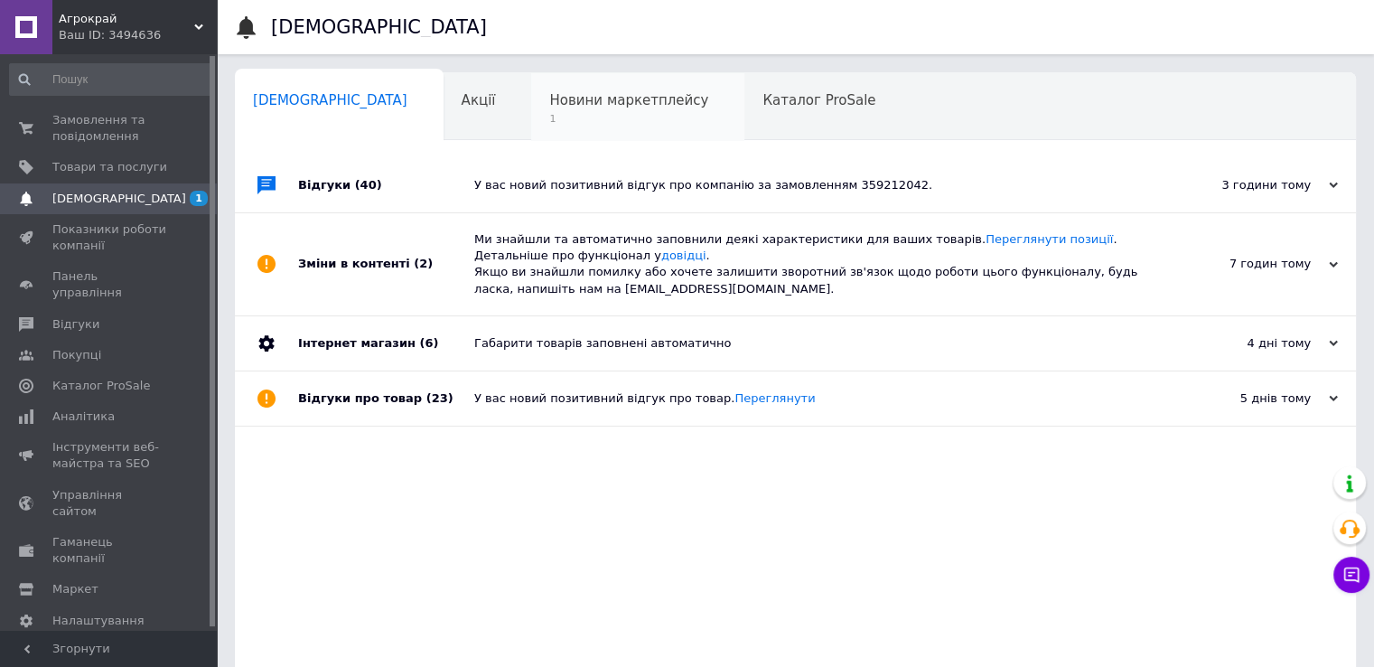
click at [549, 121] on span "1" at bounding box center [628, 119] width 159 height 14
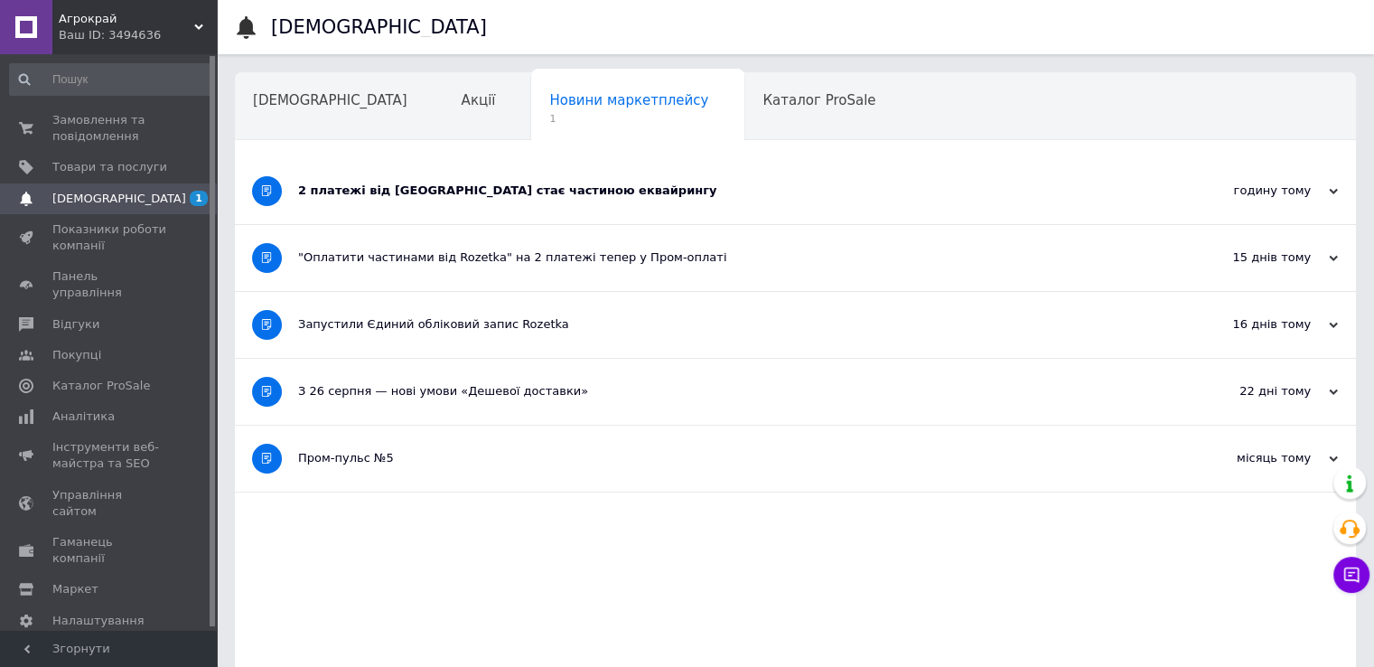
click at [520, 207] on div "2 платежі від Rozetka стає частиною еквайрингу" at bounding box center [727, 191] width 859 height 66
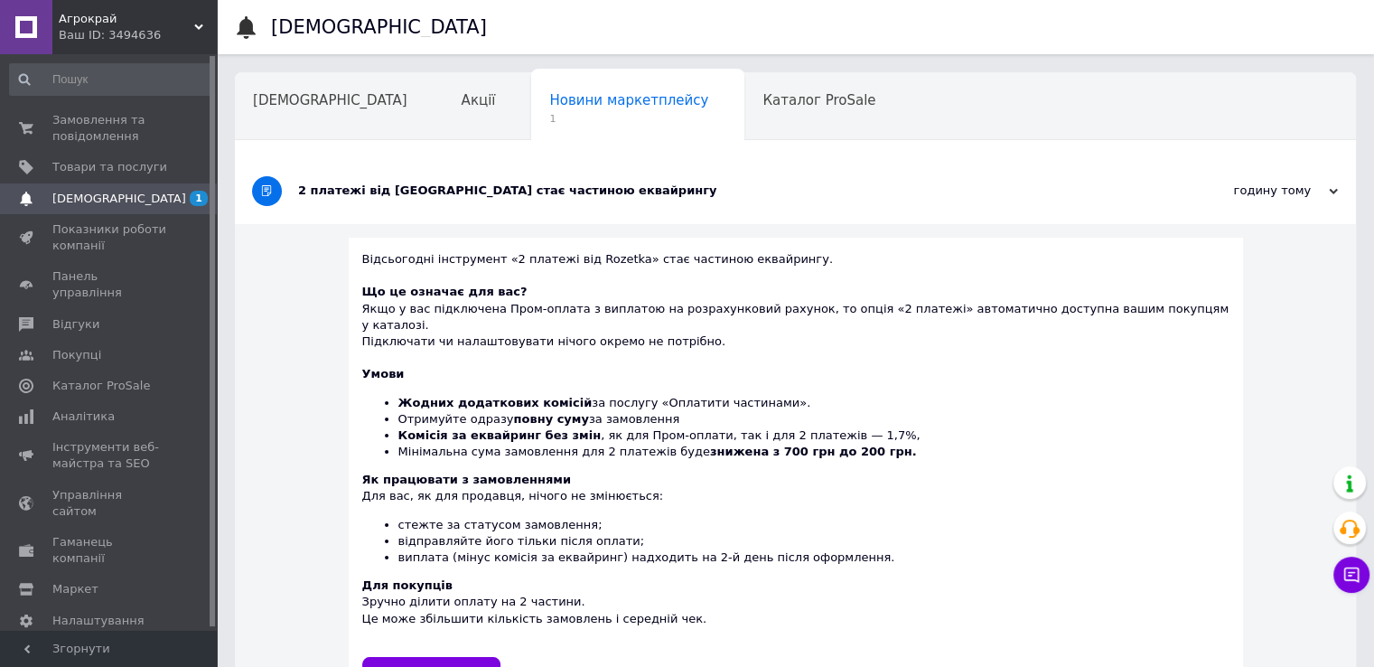
click at [1278, 187] on div "годину тому" at bounding box center [1247, 190] width 181 height 16
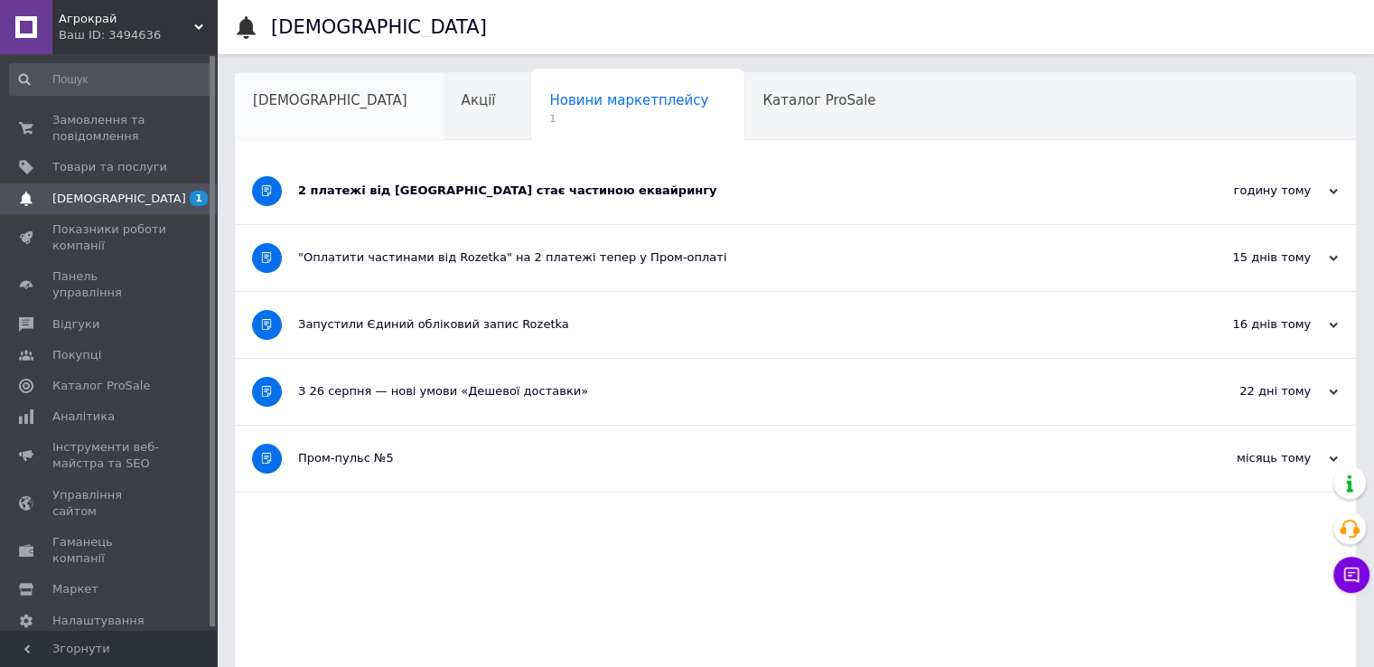
click at [309, 99] on span "[DEMOGRAPHIC_DATA]" at bounding box center [330, 100] width 154 height 16
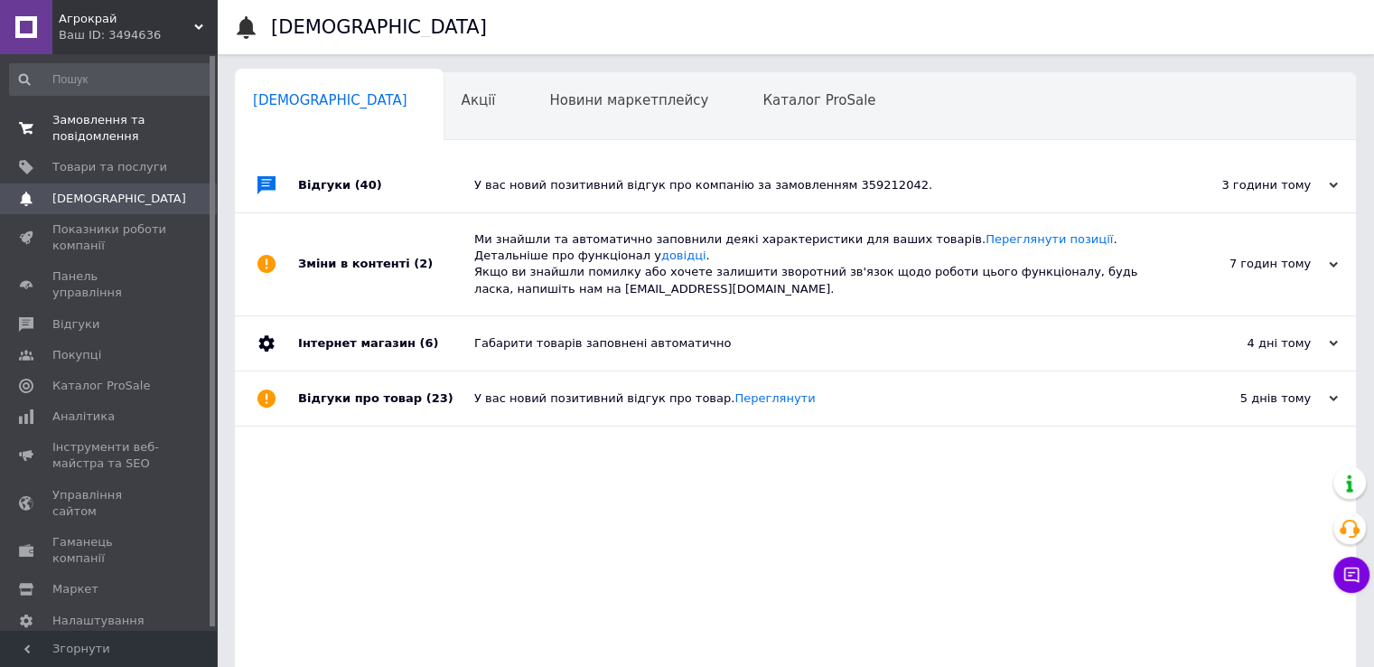
click at [103, 128] on span "Замовлення та повідомлення" at bounding box center [109, 128] width 115 height 33
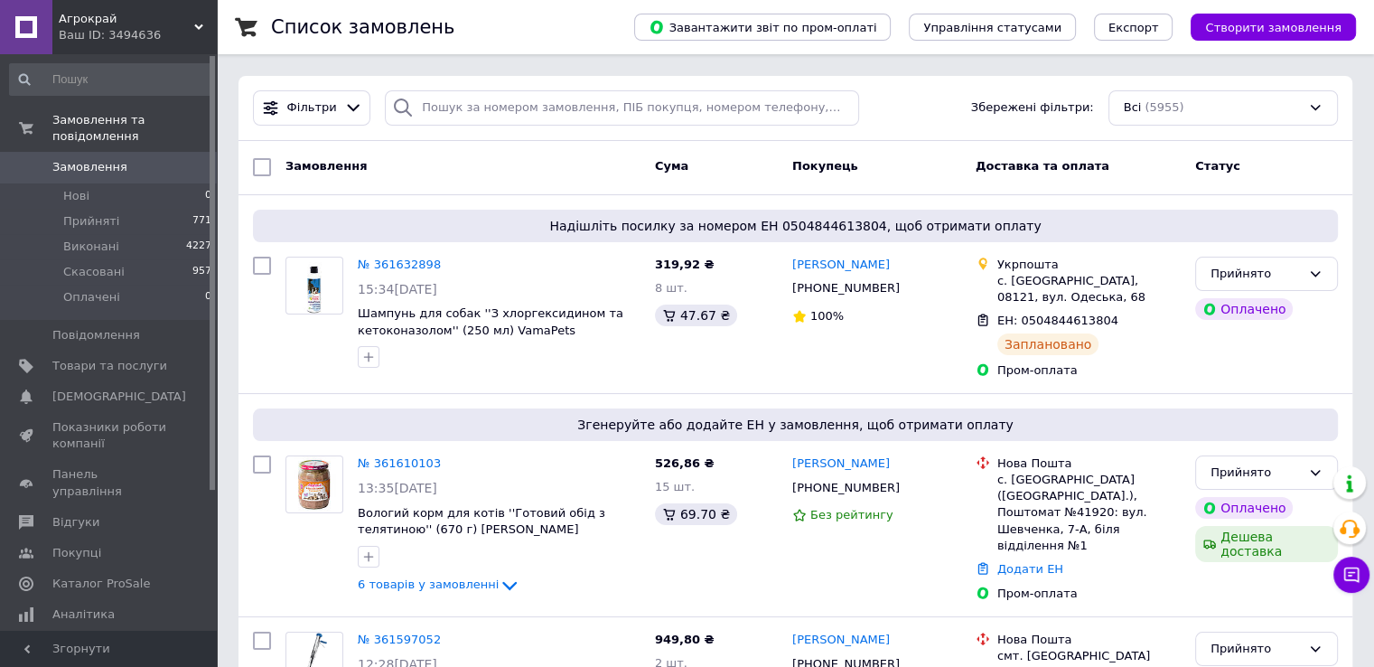
drag, startPoint x: 382, startPoint y: 125, endPoint x: 383, endPoint y: 135, distance: 10.0
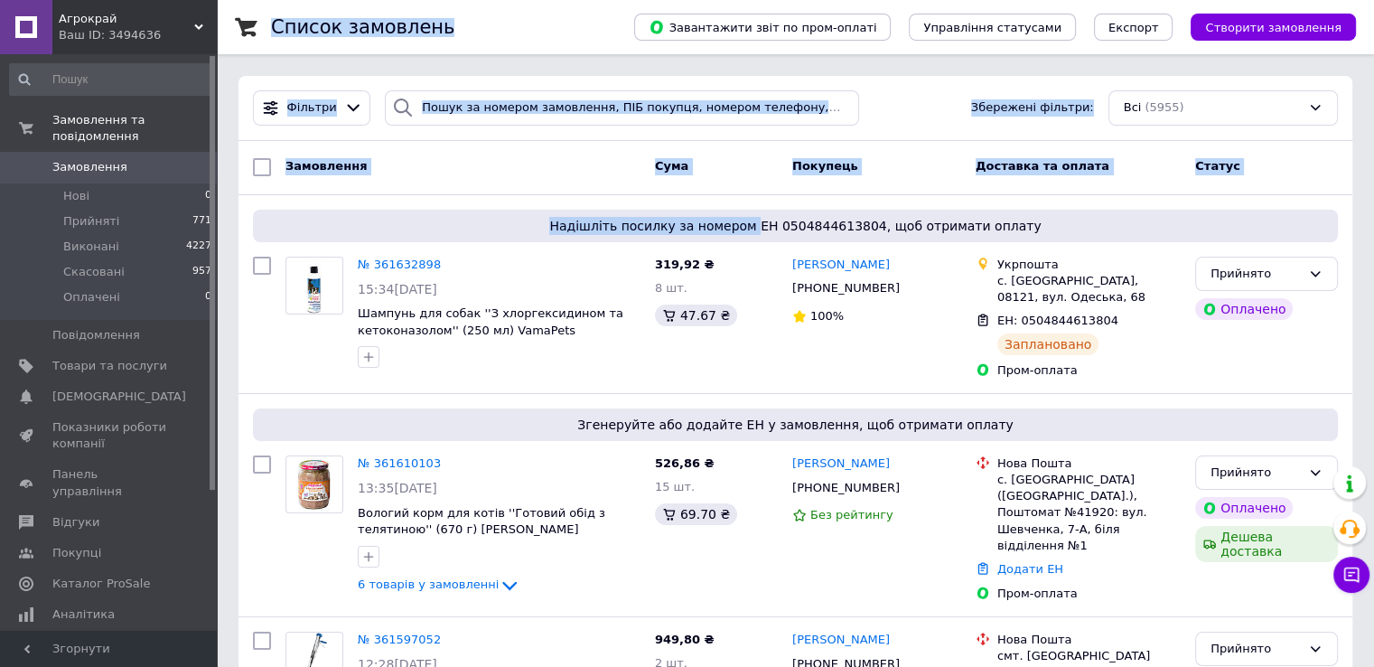
drag, startPoint x: 767, startPoint y: 221, endPoint x: 600, endPoint y: 12, distance: 268.1
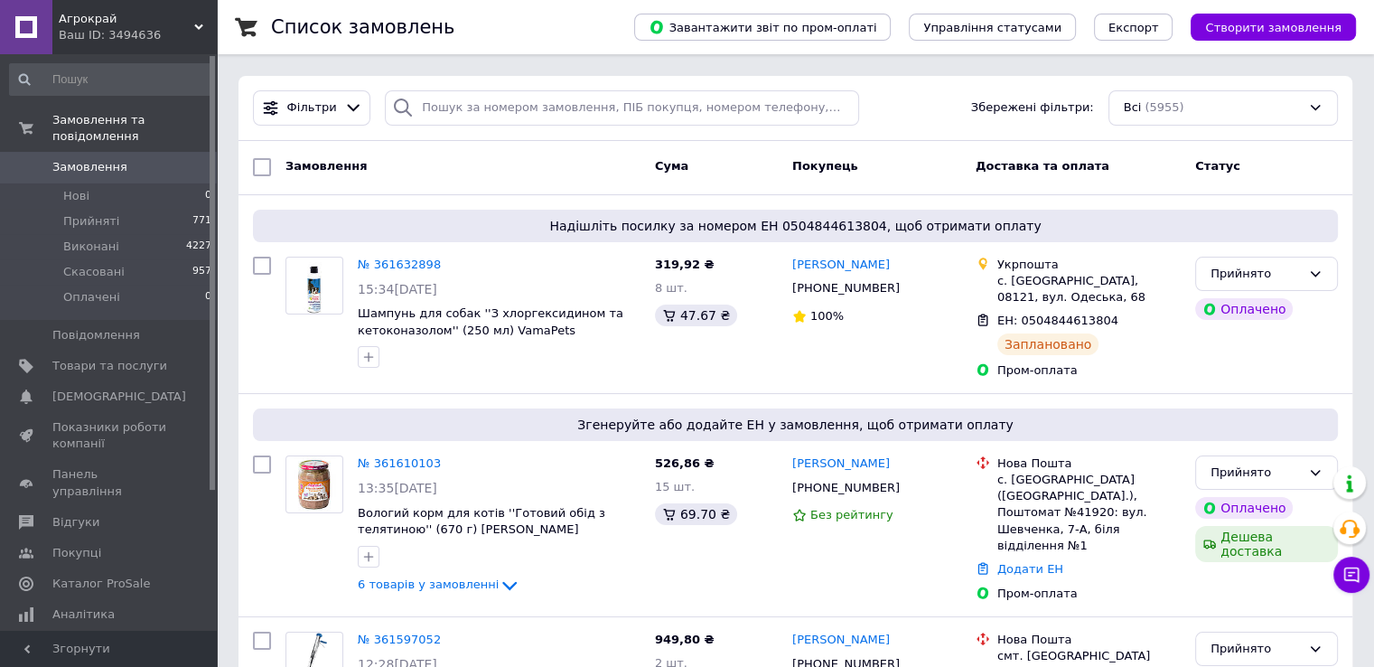
click at [598, 12] on div "Список замовлень" at bounding box center [434, 27] width 327 height 54
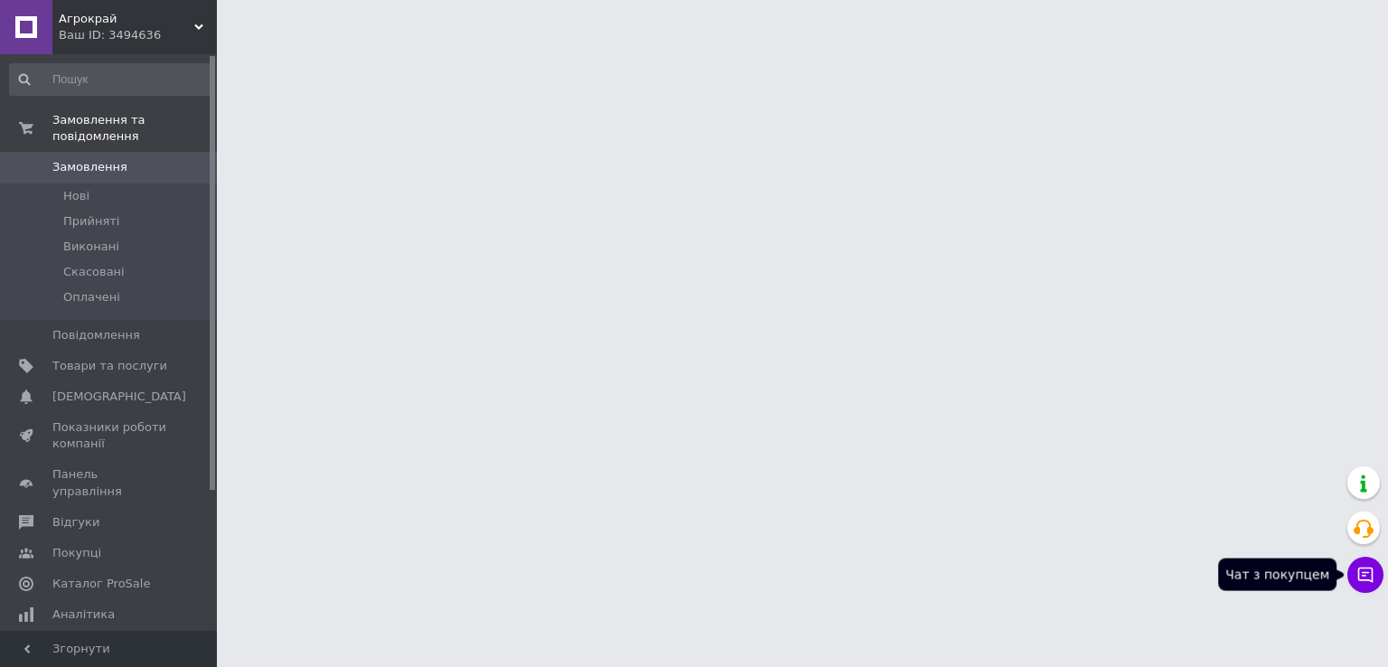
click at [1372, 573] on icon at bounding box center [1365, 574] width 15 height 15
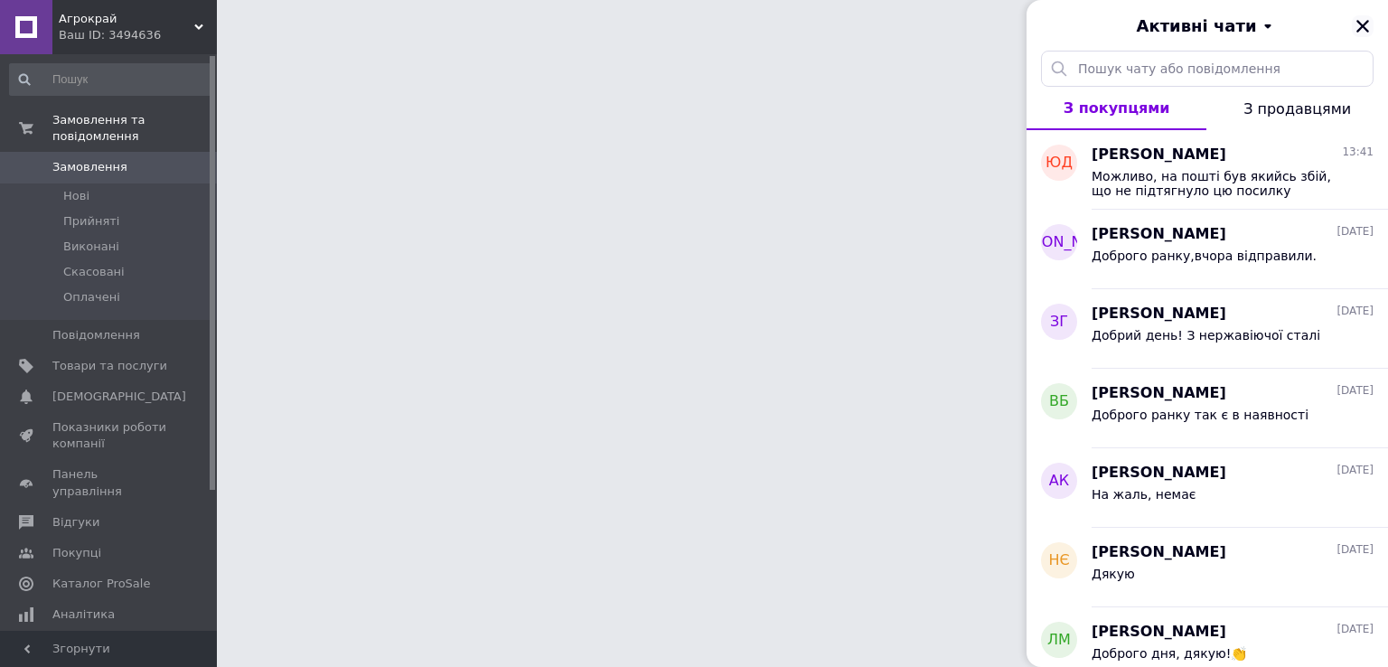
click at [1362, 28] on icon "Закрити" at bounding box center [1362, 26] width 16 height 16
